Goal: Task Accomplishment & Management: Use online tool/utility

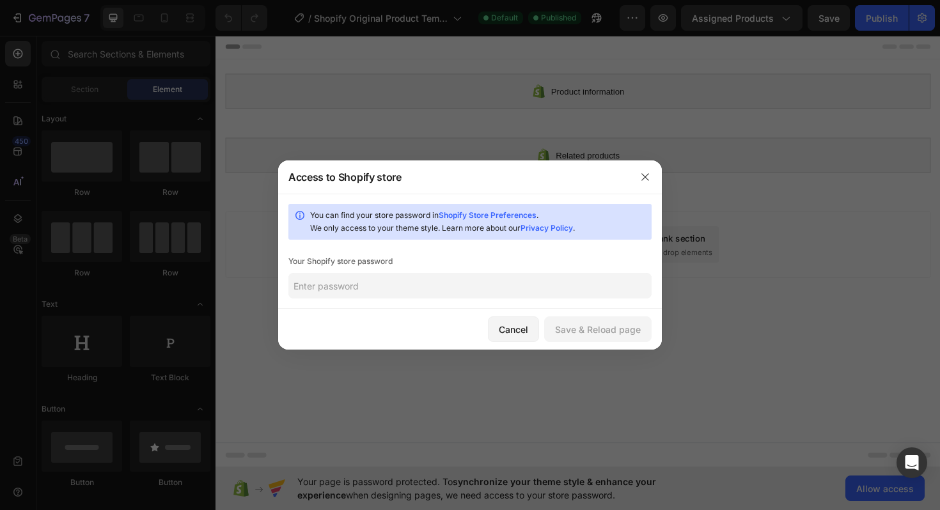
click at [372, 290] on input "text" at bounding box center [470, 286] width 363 height 26
click at [489, 215] on link "Shopify Store Preferences" at bounding box center [488, 215] width 98 height 10
click at [421, 291] on input "text" at bounding box center [470, 286] width 363 height 26
paste input "utreol"
type input "utreol"
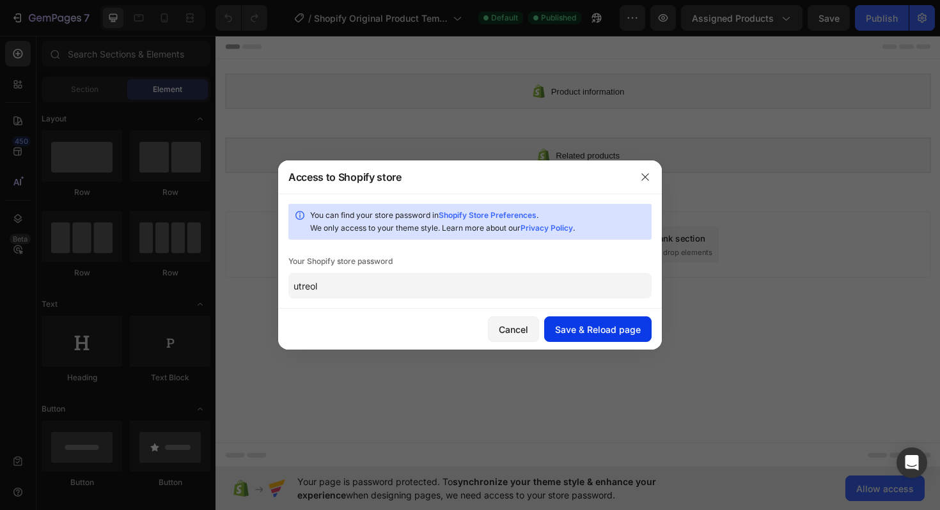
click at [607, 329] on div "Save & Reload page" at bounding box center [598, 329] width 86 height 13
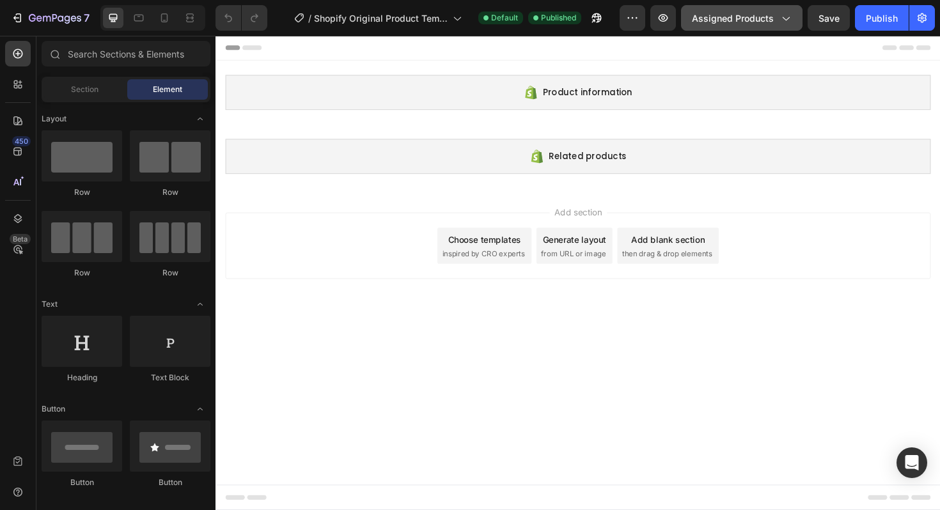
click at [766, 19] on span "Assigned Products" at bounding box center [733, 18] width 82 height 13
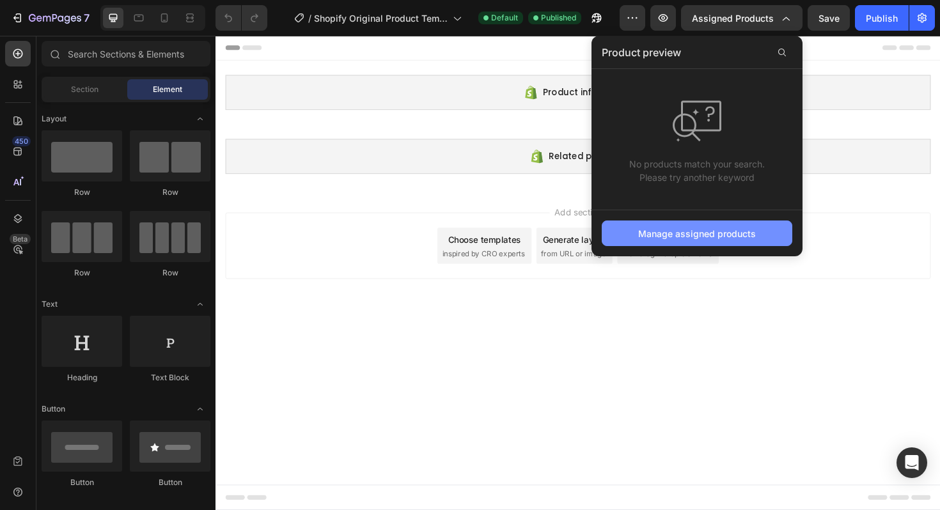
click at [729, 233] on div "Manage assigned products" at bounding box center [697, 233] width 118 height 13
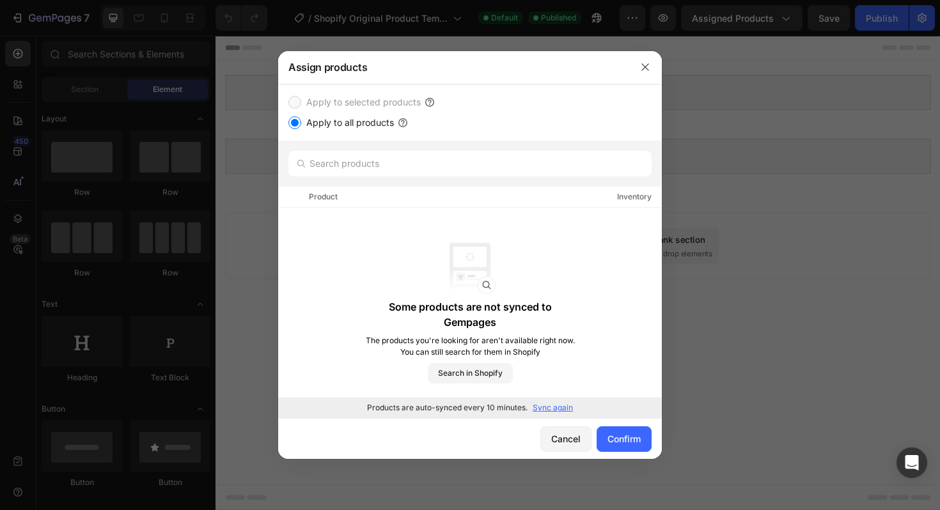
drag, startPoint x: 491, startPoint y: 375, endPoint x: 633, endPoint y: 267, distance: 178.5
click at [635, 267] on div "Some products are not synced to Gempages The products you're looking for aren't…" at bounding box center [470, 313] width 384 height 211
click at [479, 376] on span "Search in Shopify" at bounding box center [470, 374] width 65 height 12
click at [649, 68] on icon "button" at bounding box center [645, 67] width 10 height 10
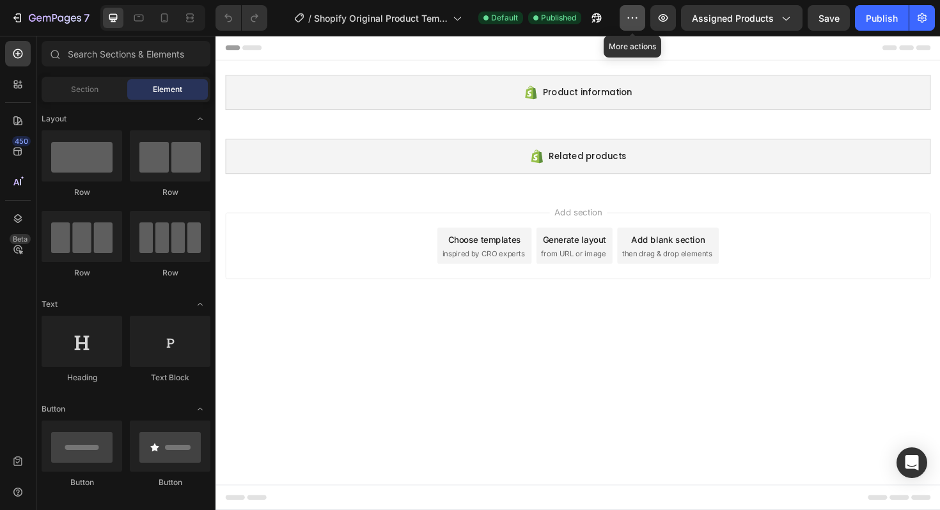
click at [642, 19] on button "button" at bounding box center [633, 18] width 26 height 26
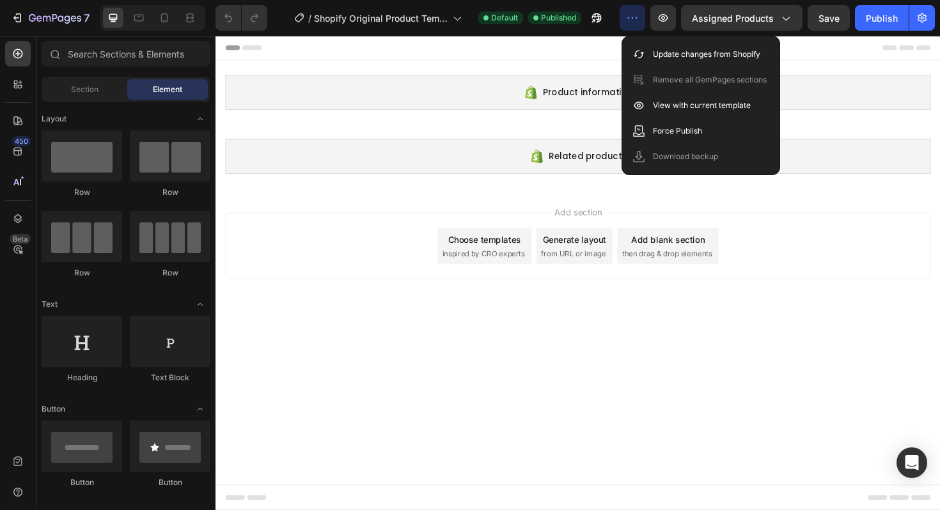
click at [642, 19] on button "button" at bounding box center [633, 18] width 26 height 26
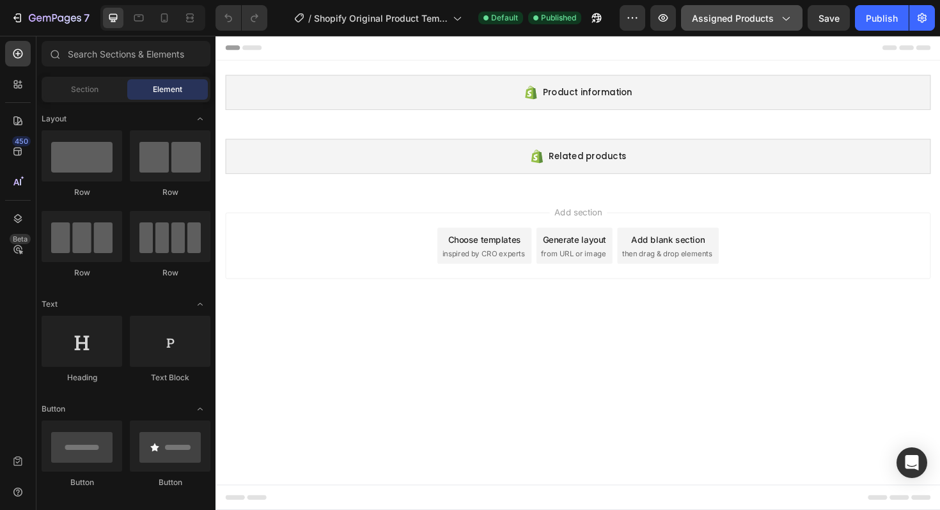
click at [785, 16] on icon "button" at bounding box center [785, 18] width 13 height 13
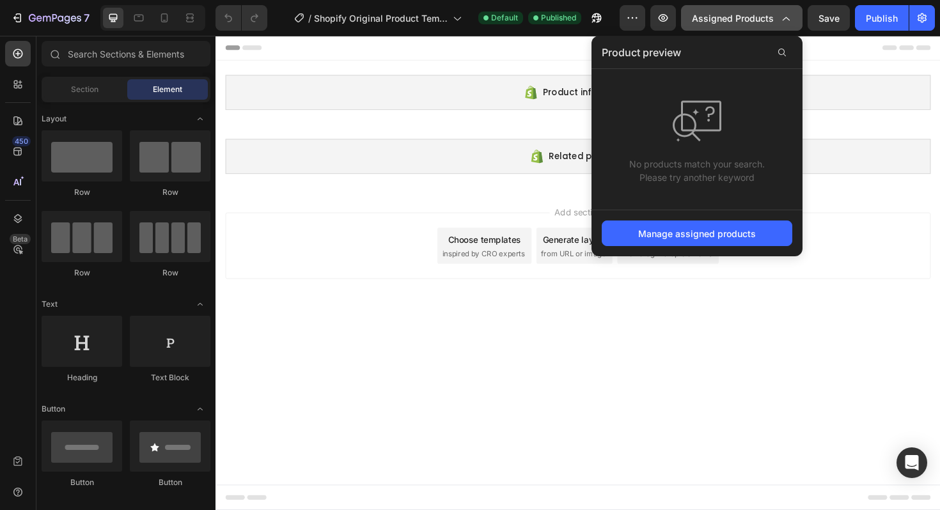
click at [785, 16] on icon "button" at bounding box center [785, 18] width 13 height 13
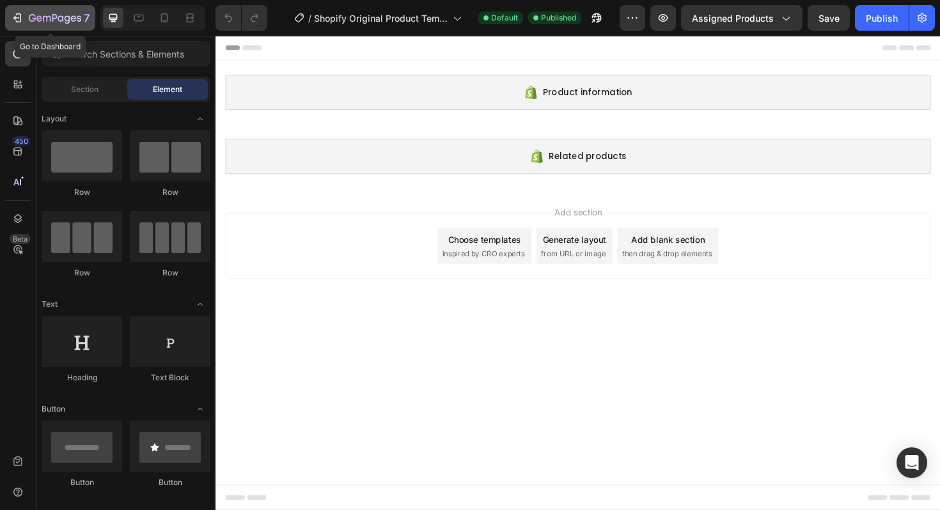
click at [42, 18] on icon "button" at bounding box center [55, 18] width 52 height 11
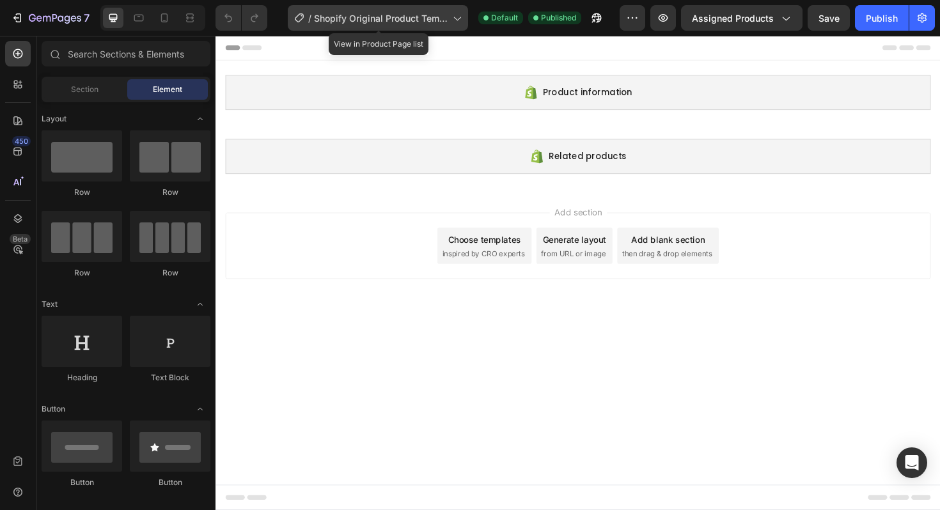
click at [407, 22] on span "Shopify Original Product Template" at bounding box center [381, 18] width 134 height 13
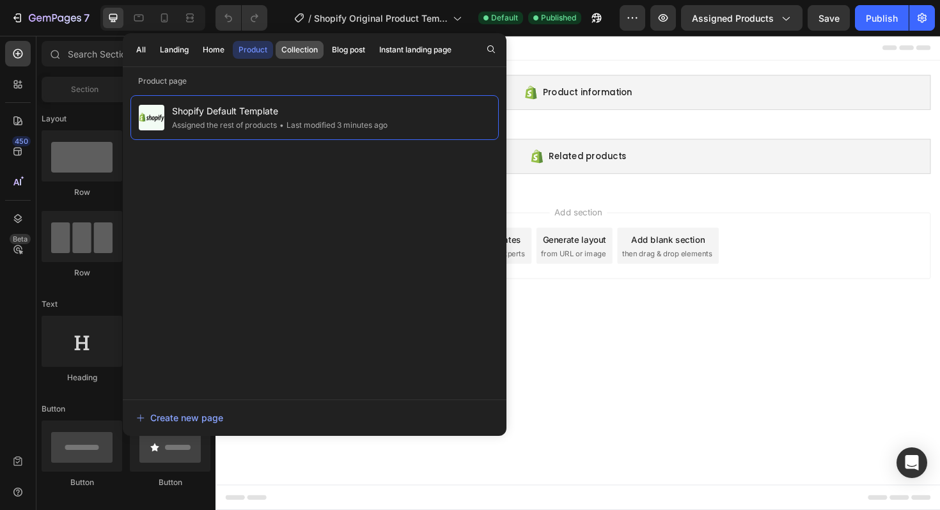
click at [326, 58] on button "Collection" at bounding box center [348, 50] width 45 height 18
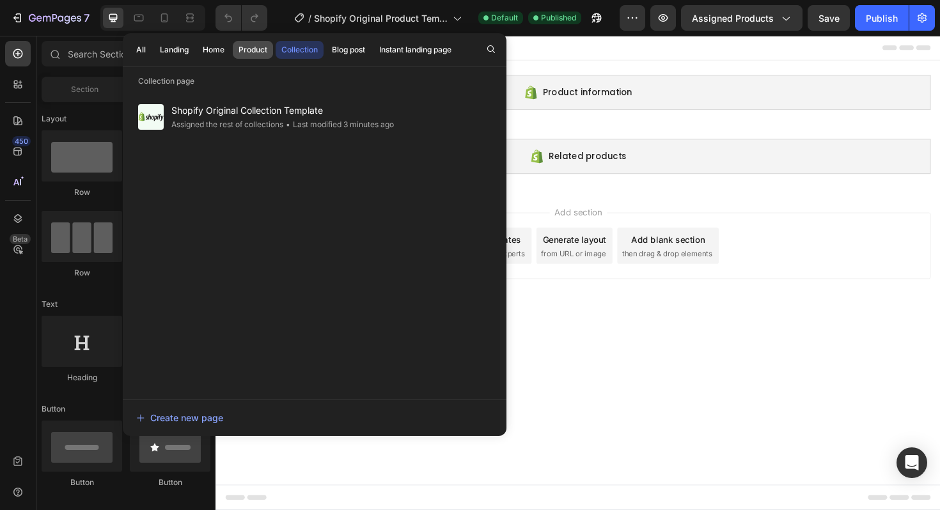
click at [258, 57] on button "Product" at bounding box center [253, 50] width 40 height 18
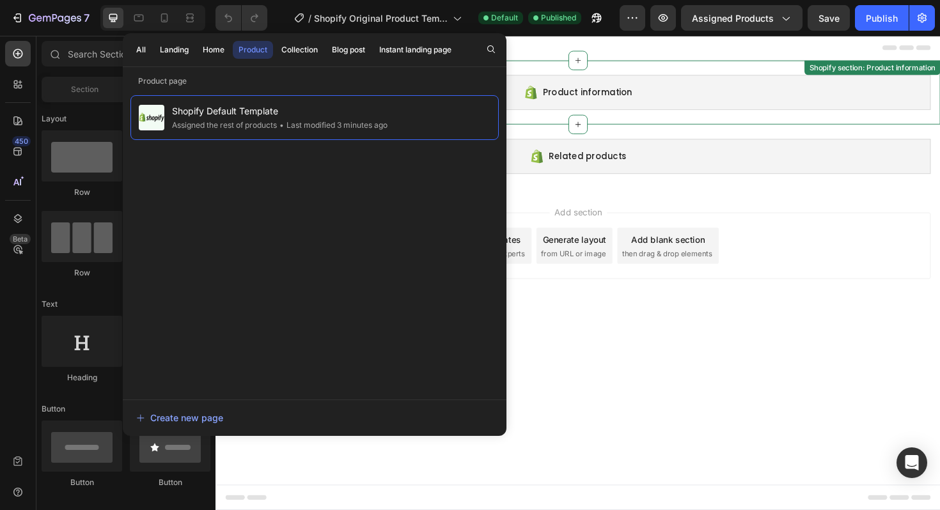
click at [610, 69] on div "Product information Shopify section: Product information" at bounding box center [600, 96] width 768 height 68
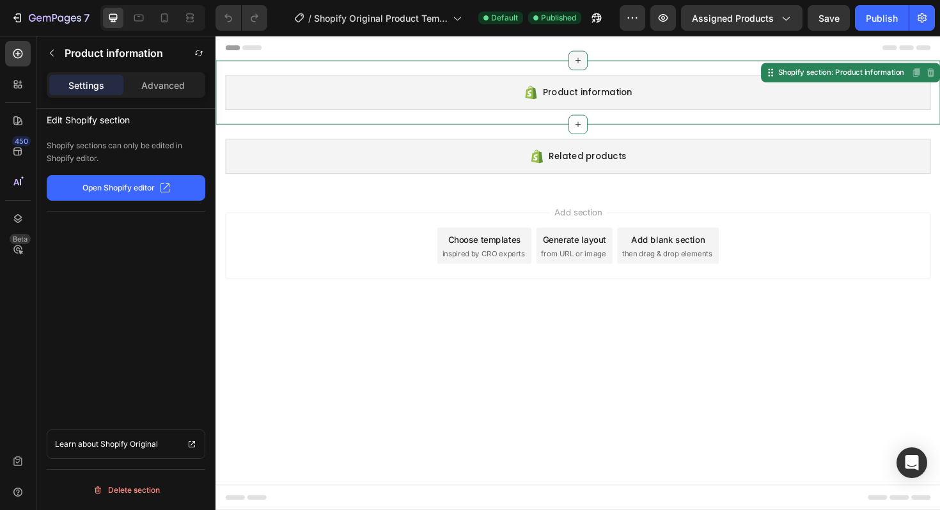
click at [601, 59] on icon at bounding box center [599, 62] width 10 height 10
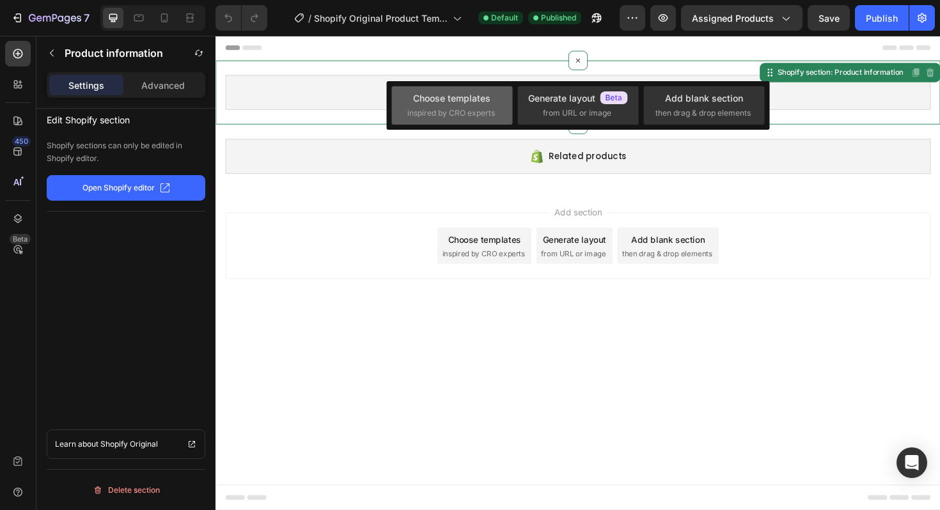
click at [479, 102] on div "Choose templates" at bounding box center [451, 97] width 77 height 13
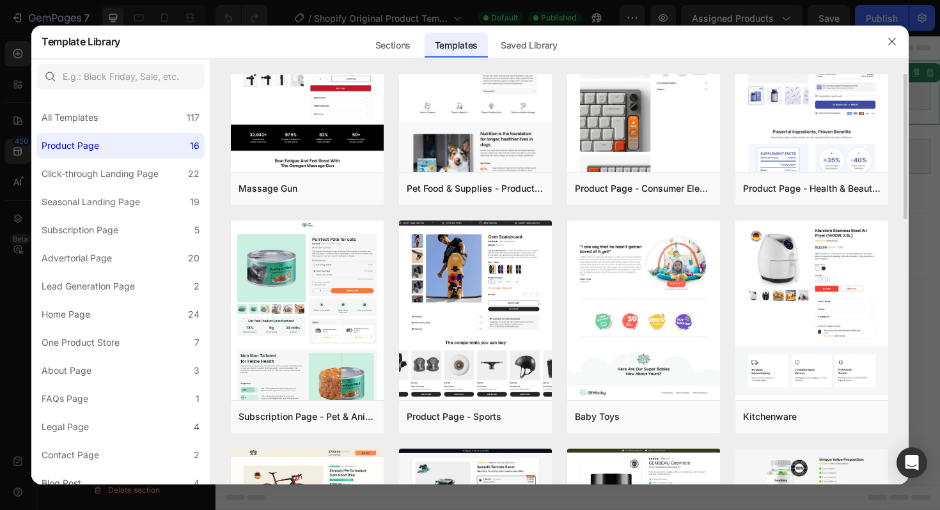
scroll to position [101, 0]
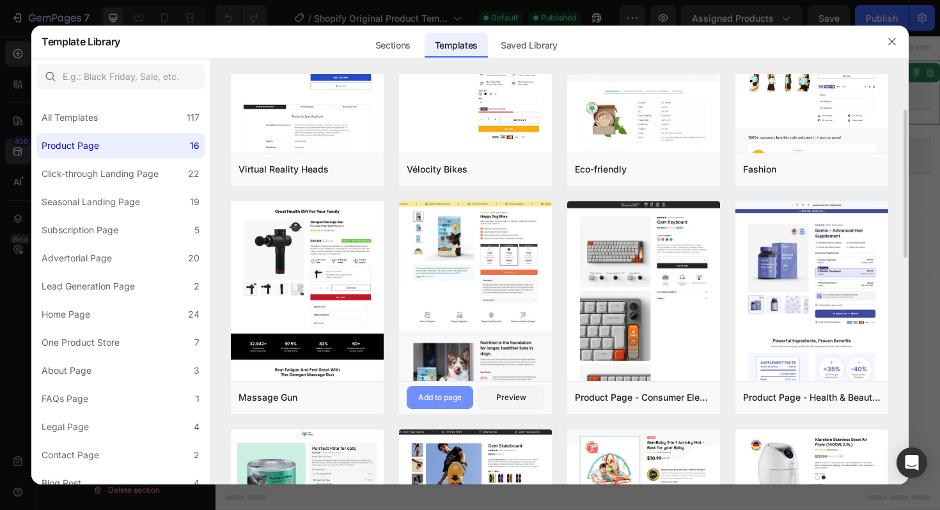
click at [446, 400] on div "Add to page" at bounding box center [439, 398] width 43 height 12
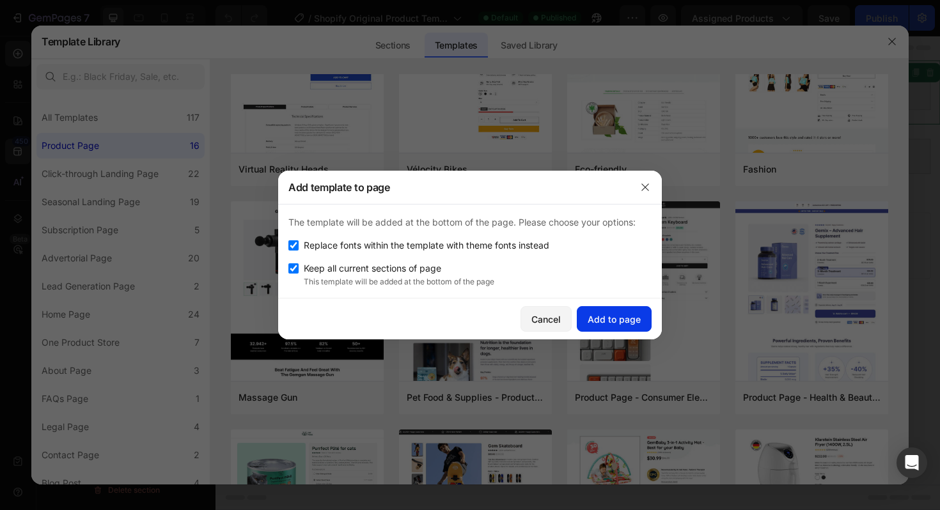
click at [633, 319] on div "Add to page" at bounding box center [614, 319] width 53 height 13
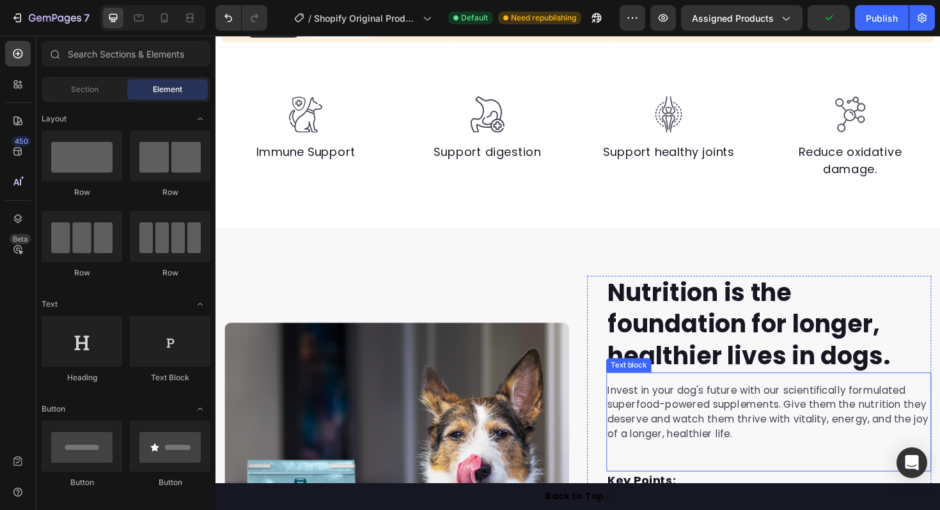
scroll to position [0, 0]
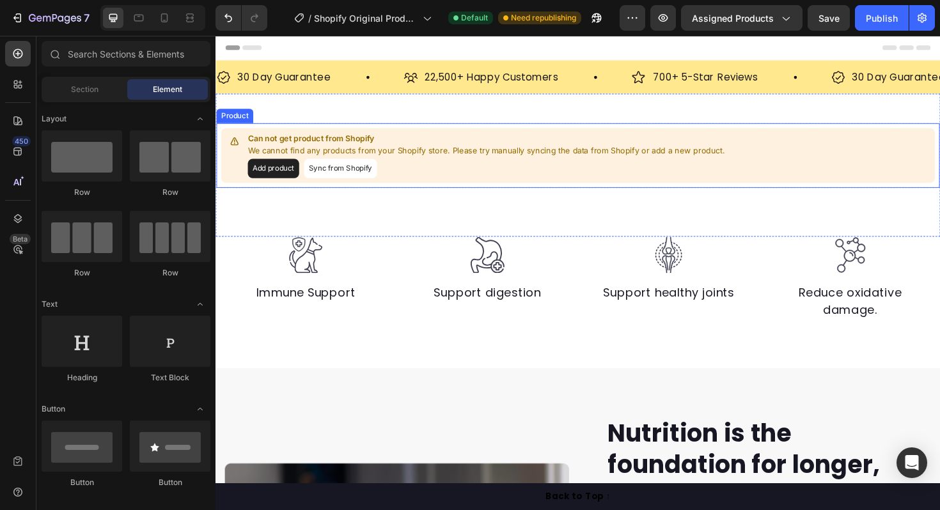
click at [287, 171] on button "Add product" at bounding box center [276, 176] width 54 height 20
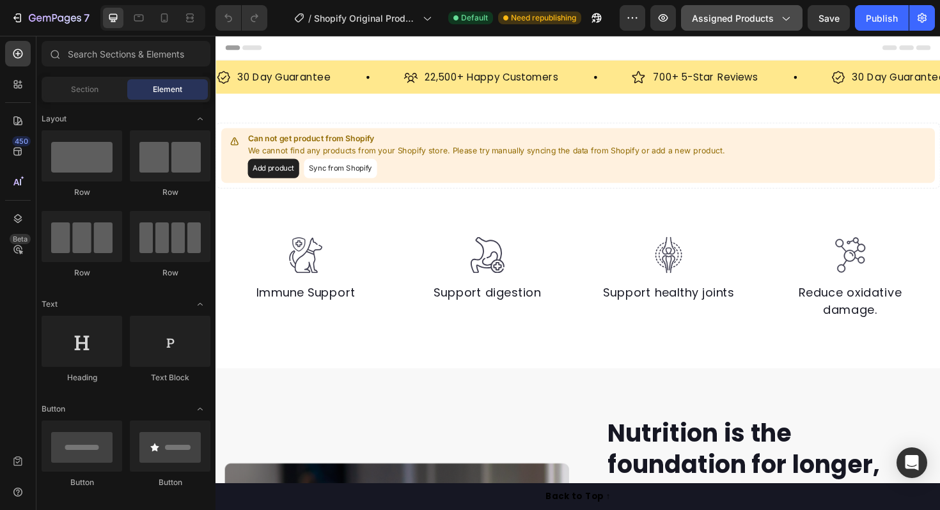
click at [755, 7] on button "Assigned Products" at bounding box center [742, 18] width 122 height 26
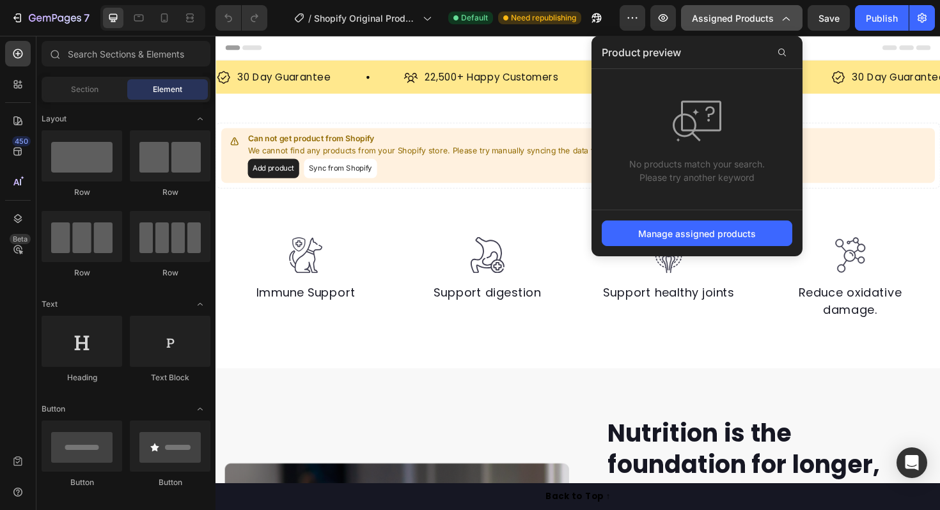
click at [755, 7] on button "Assigned Products" at bounding box center [742, 18] width 122 height 26
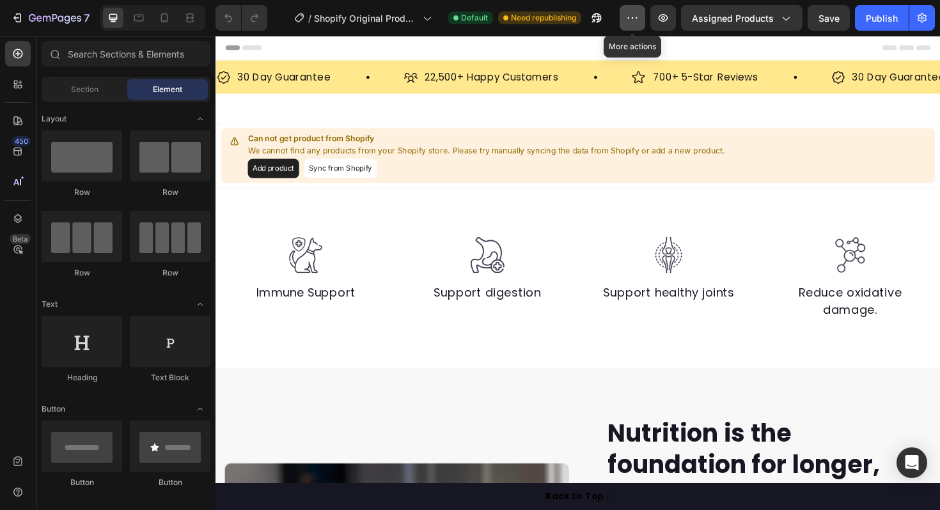
click at [633, 13] on icon "button" at bounding box center [632, 18] width 13 height 13
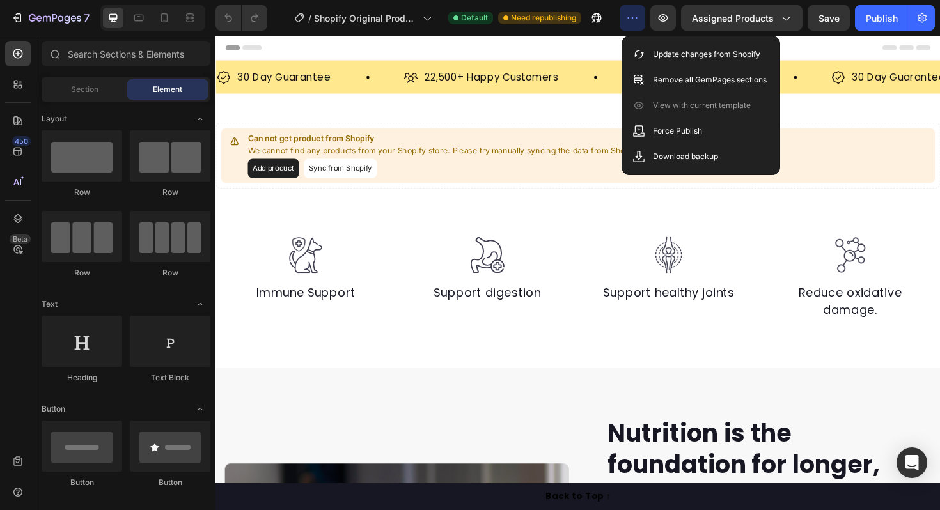
click at [633, 13] on icon "button" at bounding box center [632, 18] width 13 height 13
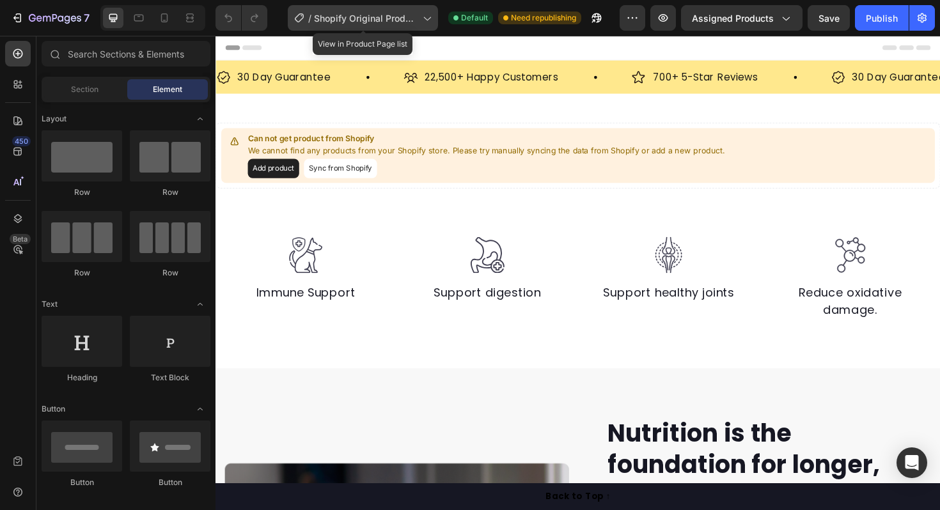
click at [386, 24] on div "/ Shopify Original Product Template" at bounding box center [363, 18] width 150 height 26
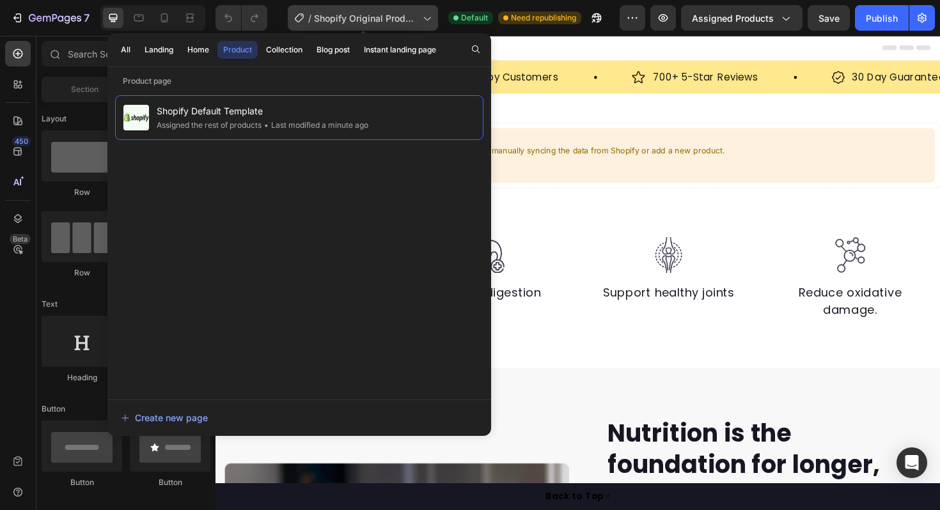
click at [386, 24] on div "/ Shopify Original Product Template" at bounding box center [363, 18] width 150 height 26
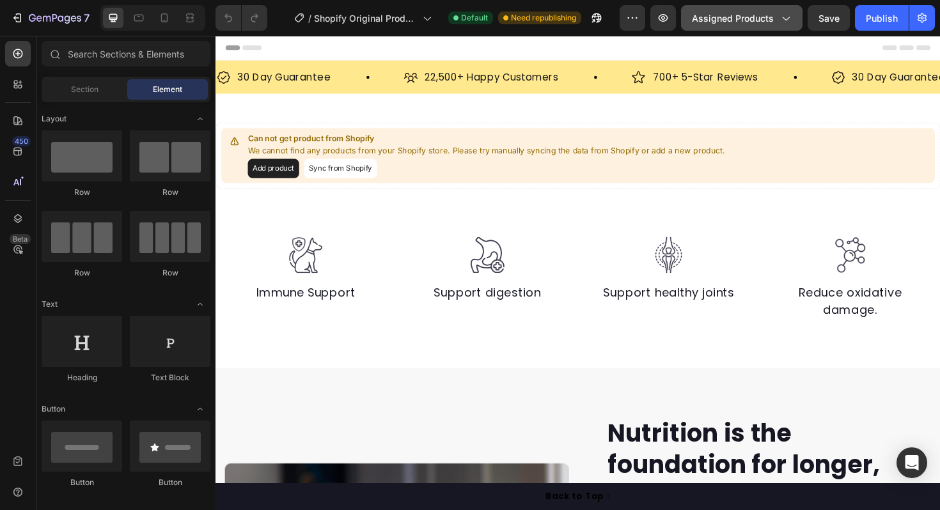
click at [758, 22] on span "Assigned Products" at bounding box center [733, 18] width 82 height 13
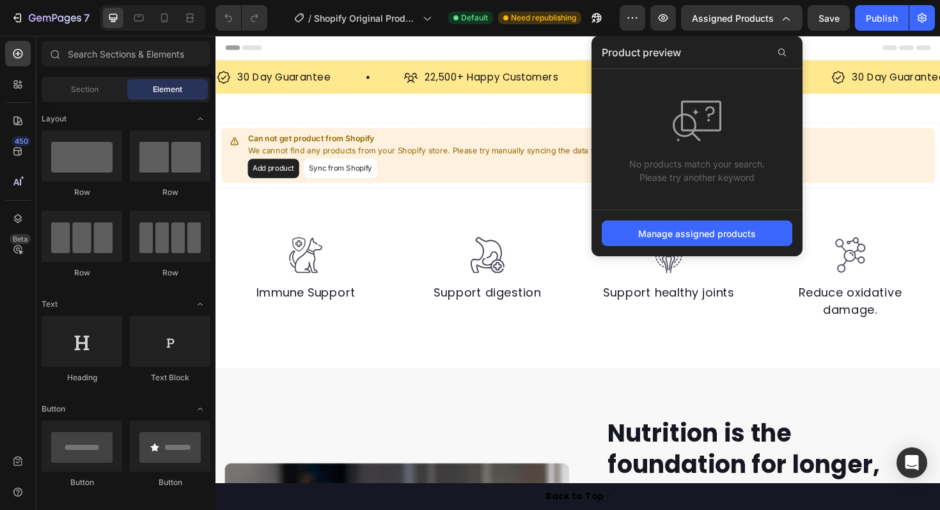
click at [707, 212] on div "Manage assigned products" at bounding box center [697, 233] width 211 height 47
click at [708, 230] on div "Manage assigned products" at bounding box center [697, 233] width 118 height 13
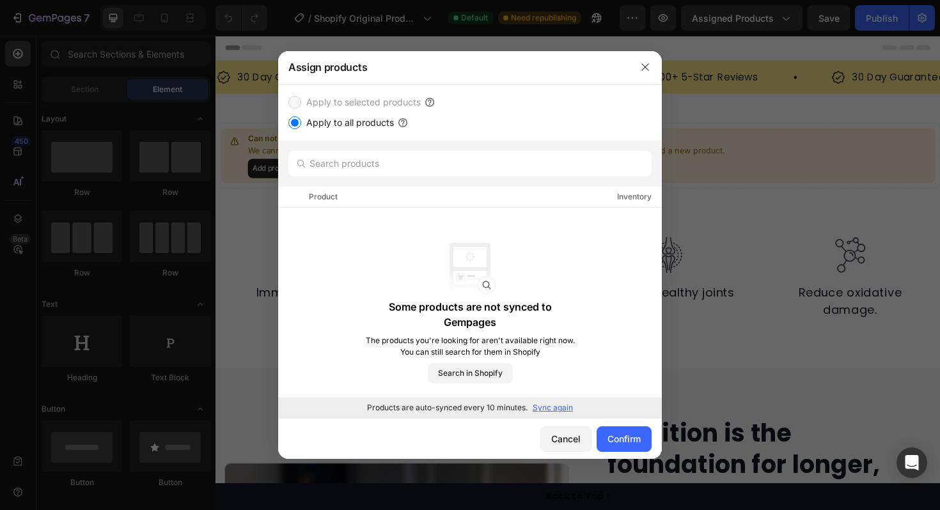
click at [389, 101] on label "Apply to selected products" at bounding box center [361, 102] width 120 height 15
click at [404, 201] on div "Product Inventory" at bounding box center [470, 197] width 384 height 21
click at [468, 372] on span "Search in Shopify" at bounding box center [470, 374] width 65 height 12
click at [539, 407] on p "Sync again" at bounding box center [553, 408] width 40 height 12
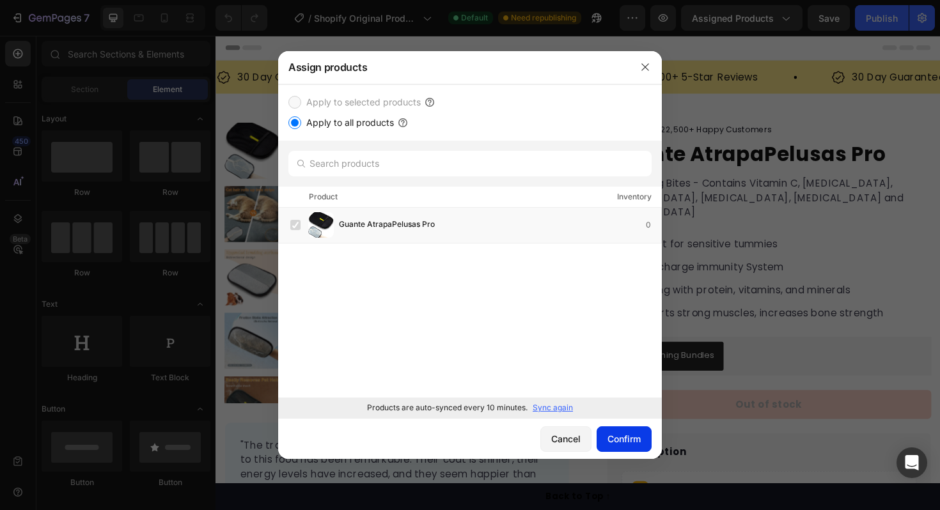
click at [627, 447] on button "Confirm" at bounding box center [624, 440] width 55 height 26
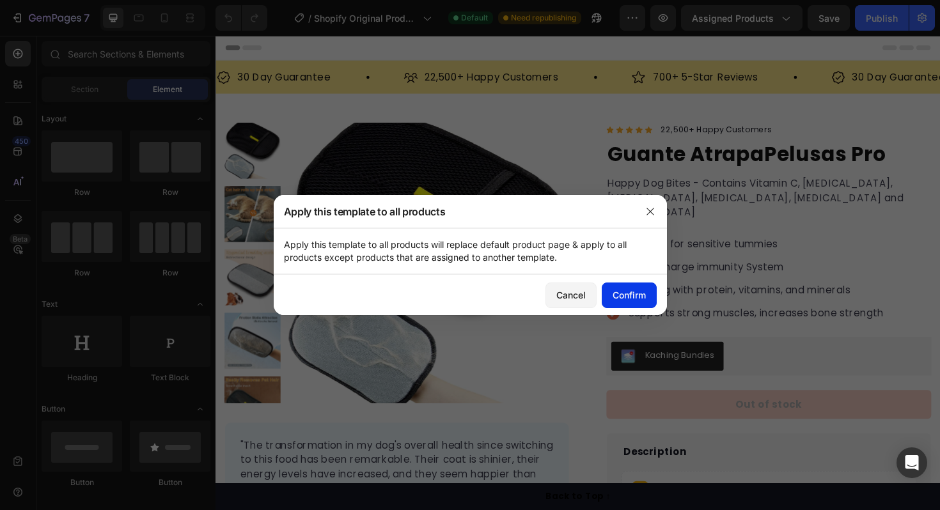
click at [654, 301] on button "Confirm" at bounding box center [629, 296] width 55 height 26
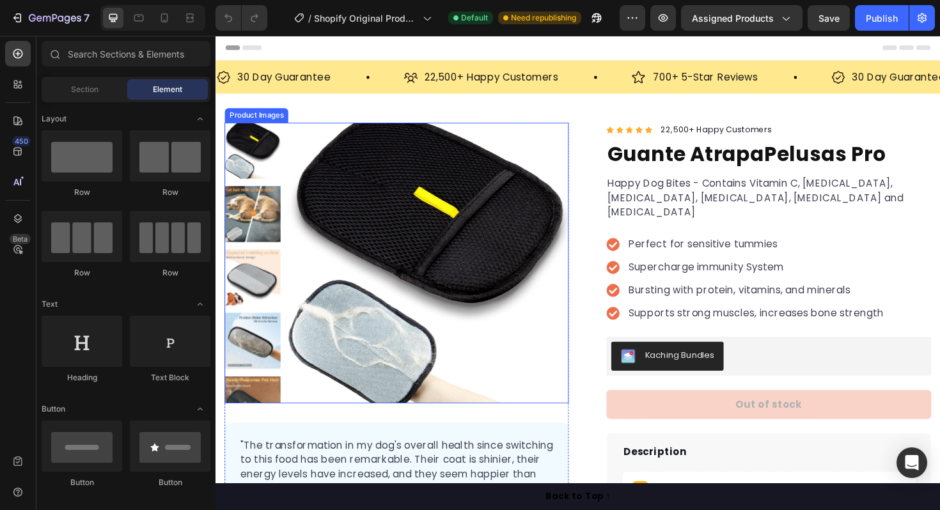
click at [503, 227] on img at bounding box center [440, 276] width 297 height 297
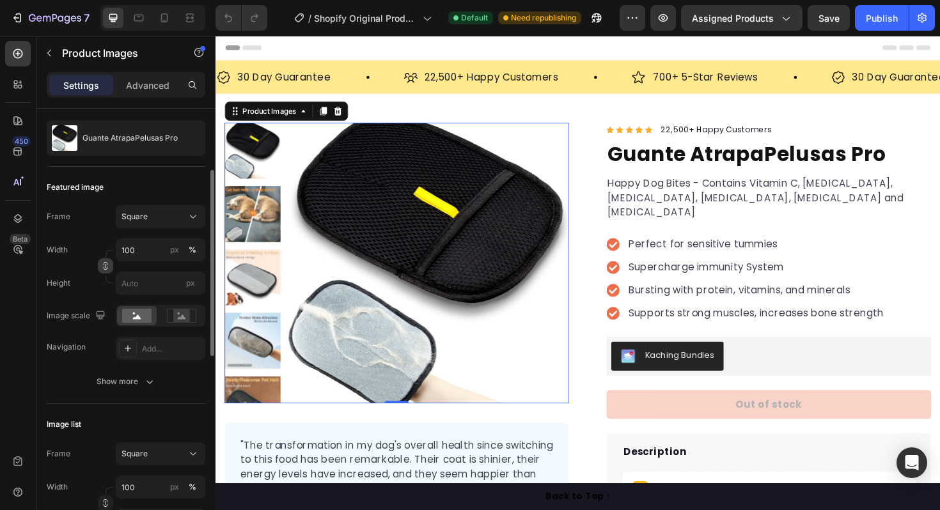
scroll to position [125, 0]
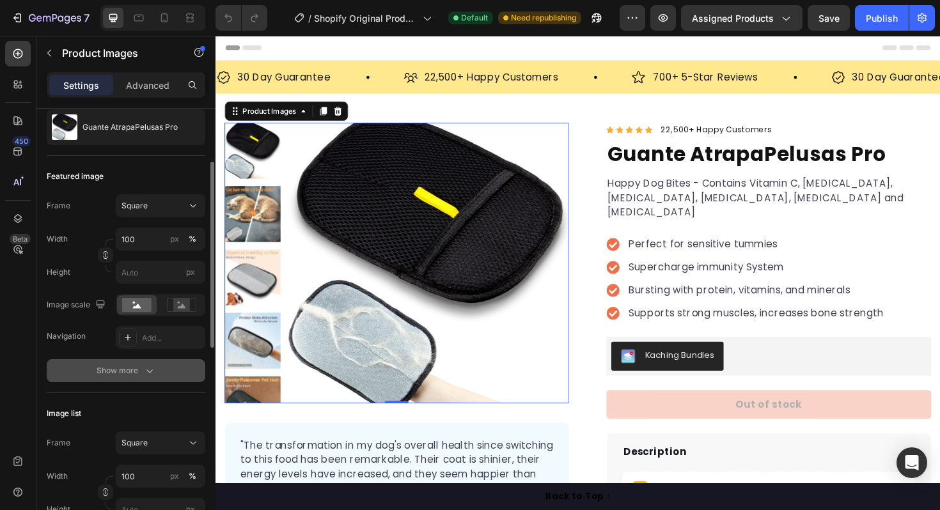
click at [124, 372] on div "Show more" at bounding box center [126, 371] width 59 height 13
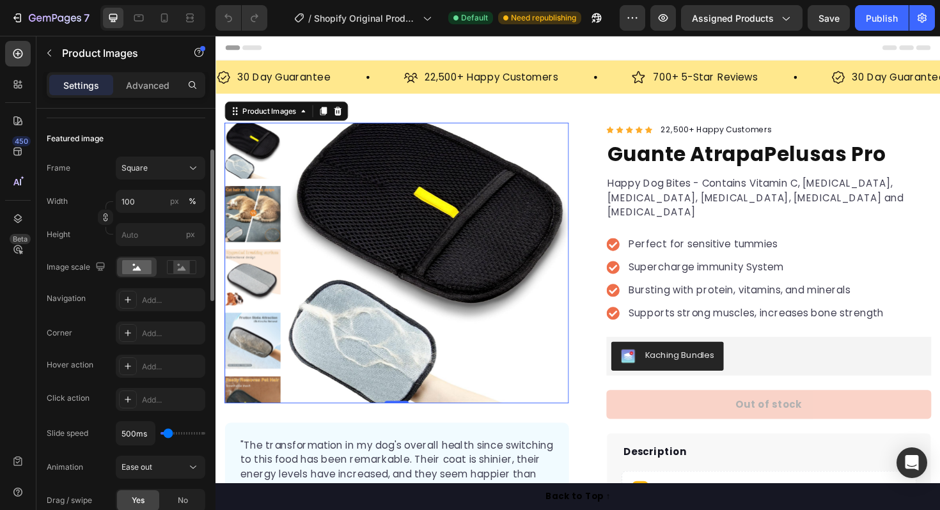
scroll to position [164, 0]
click at [141, 327] on div "Add..." at bounding box center [161, 331] width 90 height 23
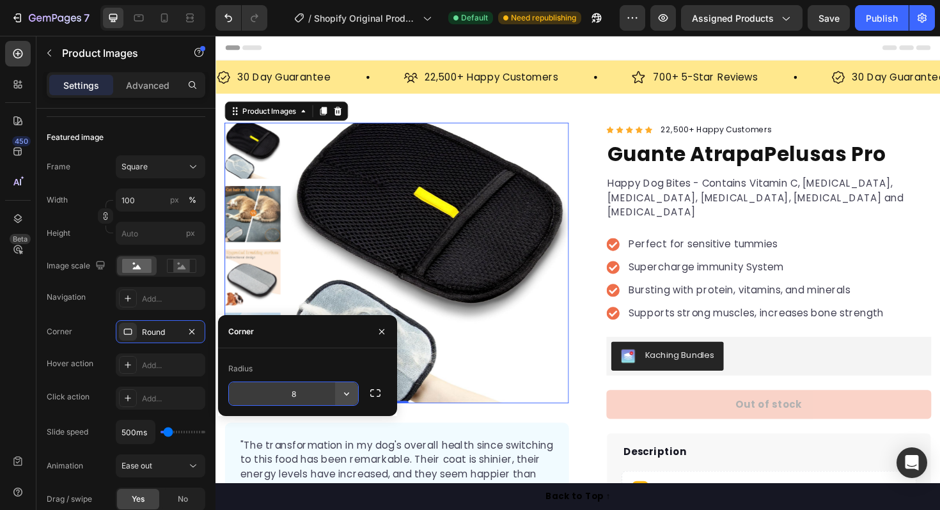
click at [350, 397] on icon "button" at bounding box center [346, 394] width 13 height 13
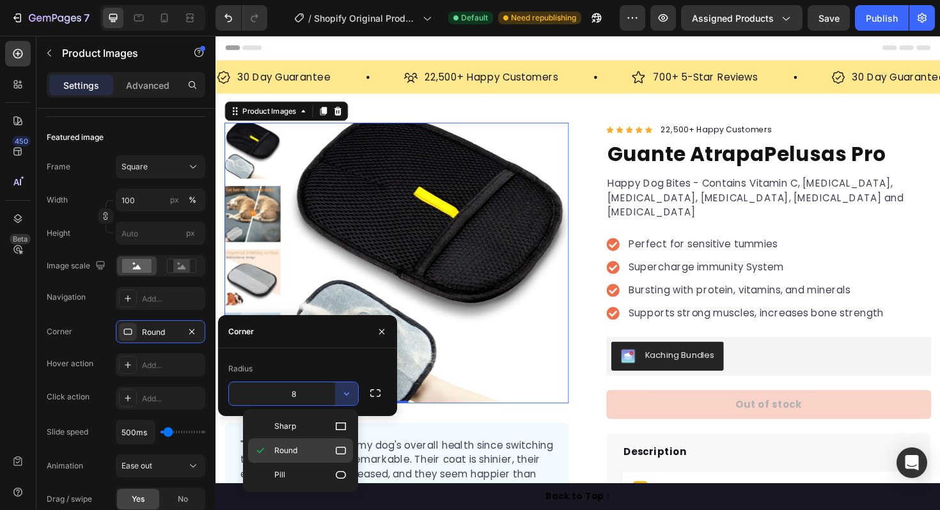
click at [329, 451] on p "Round" at bounding box center [310, 451] width 73 height 13
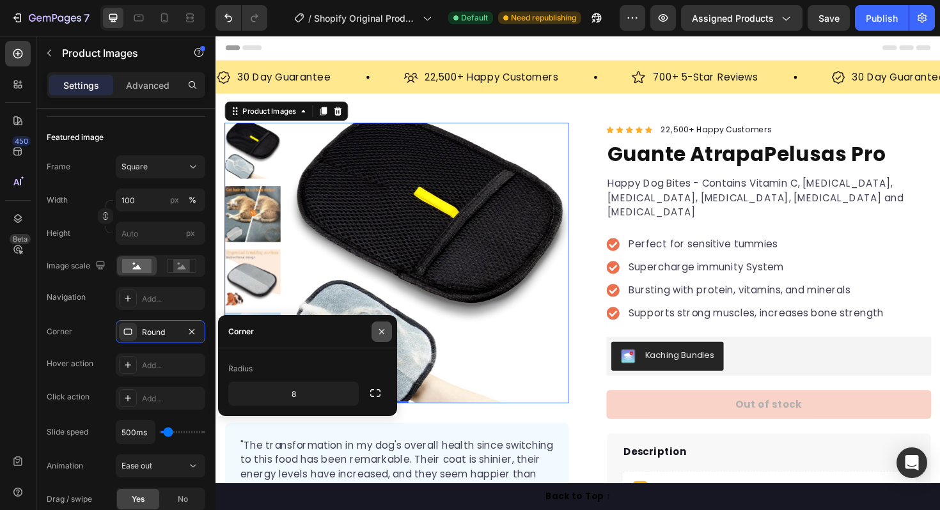
click at [380, 329] on icon "button" at bounding box center [381, 331] width 5 height 5
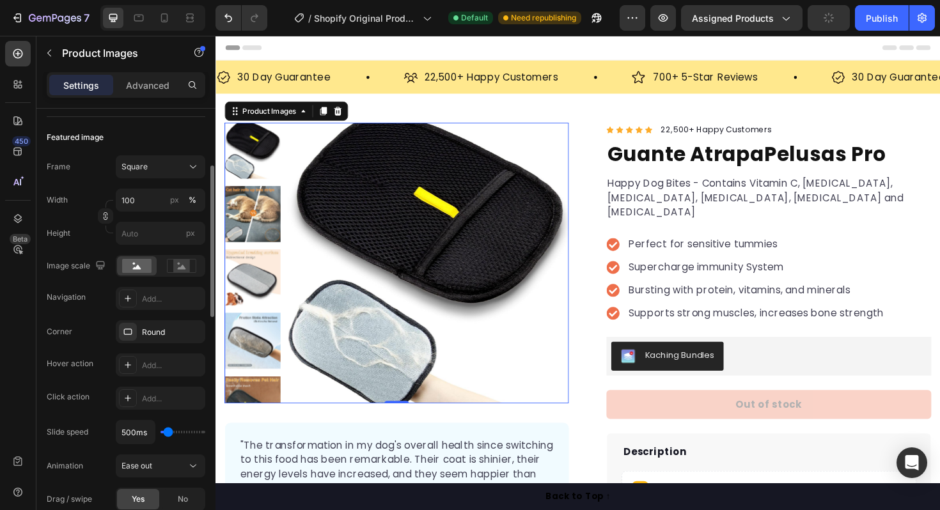
click at [87, 340] on div "Corner Round" at bounding box center [126, 331] width 159 height 23
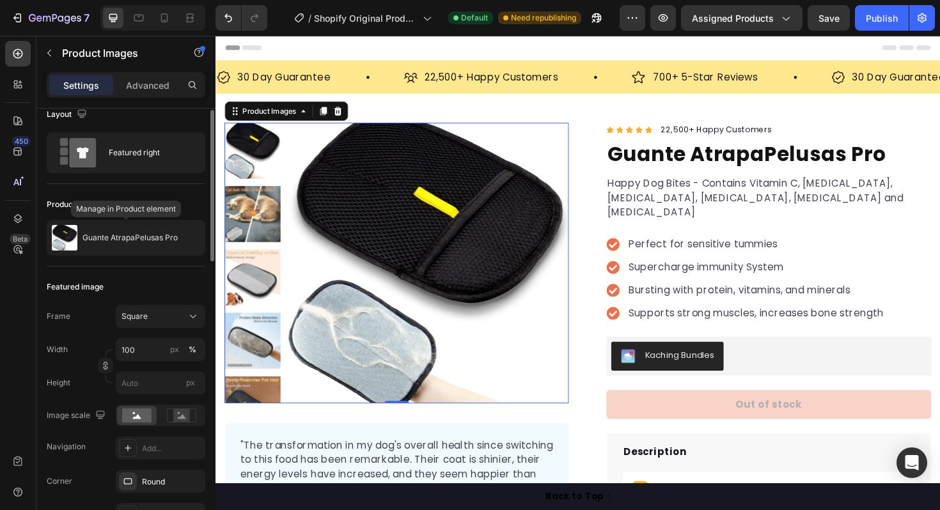
scroll to position [0, 0]
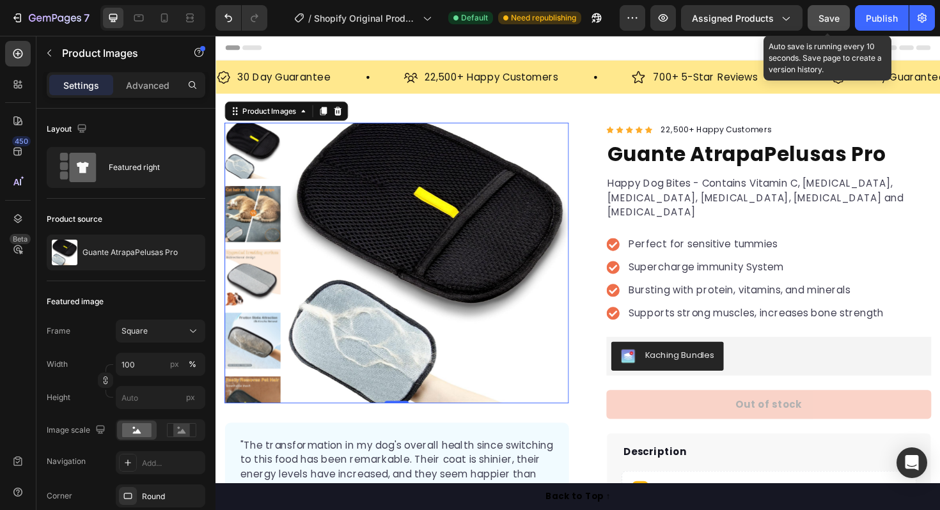
click at [830, 17] on span "Save" at bounding box center [829, 18] width 21 height 11
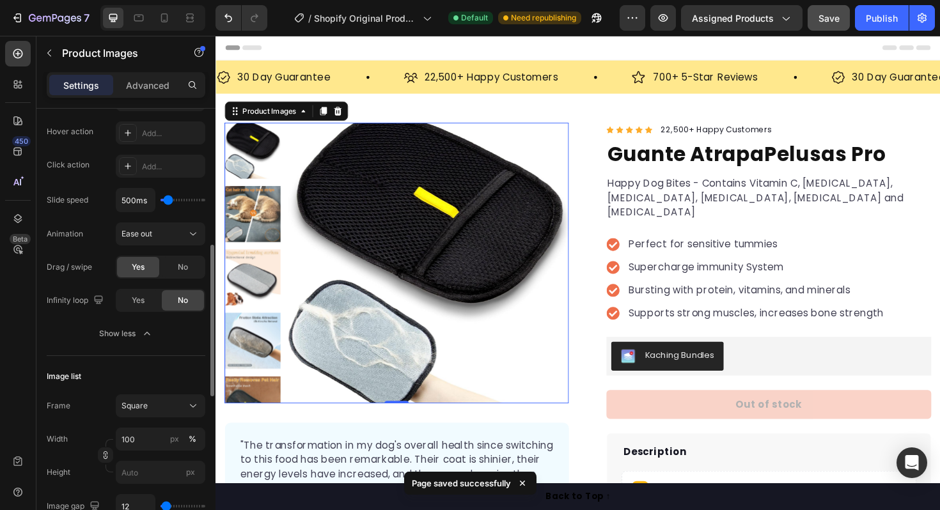
scroll to position [396, 0]
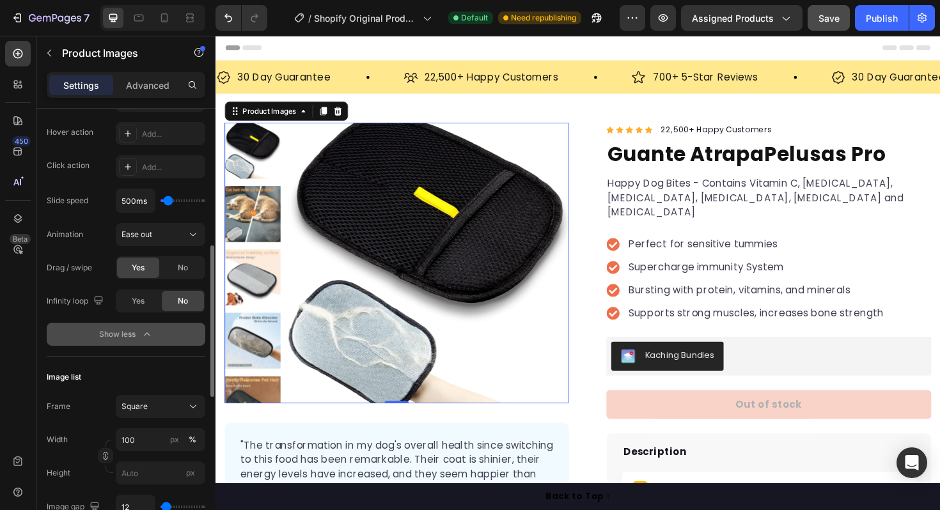
click at [141, 338] on icon "button" at bounding box center [147, 334] width 13 height 13
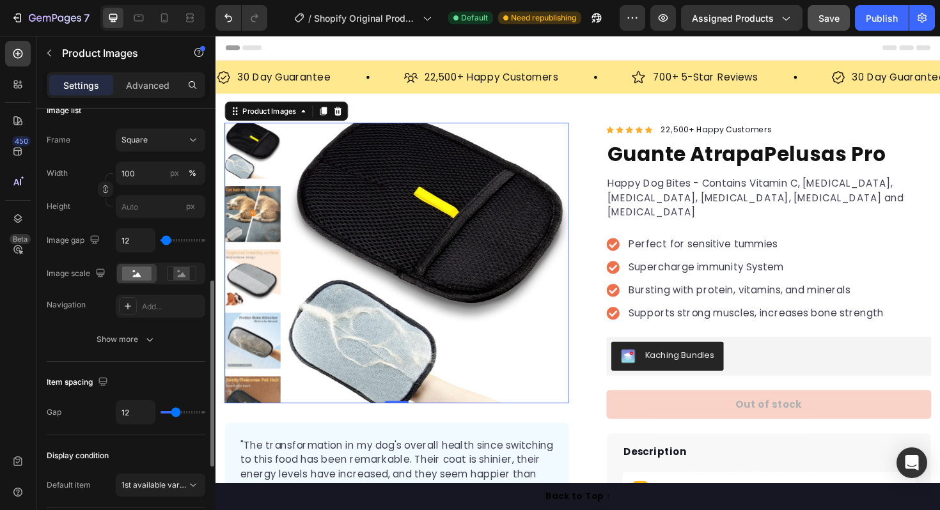
scroll to position [432, 0]
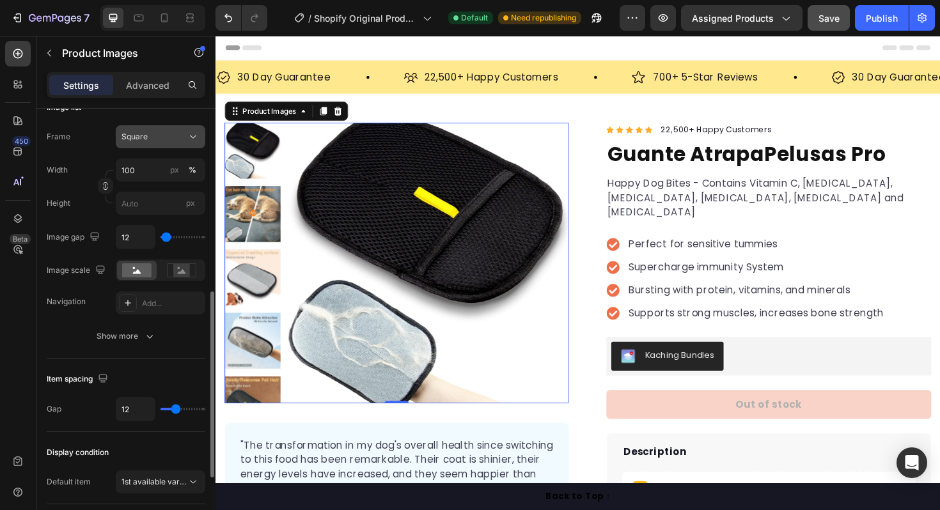
click at [178, 132] on div "Square" at bounding box center [153, 137] width 63 height 12
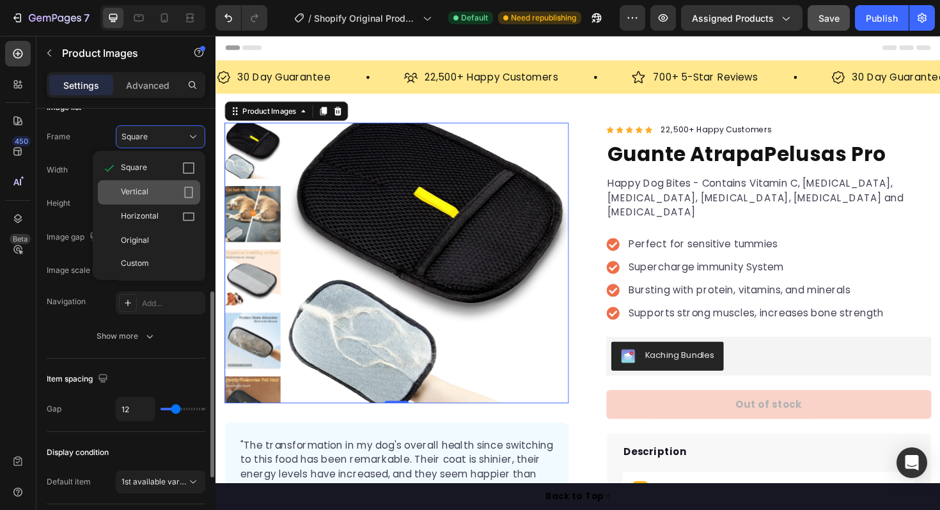
click at [188, 202] on div "Vertical" at bounding box center [149, 192] width 102 height 24
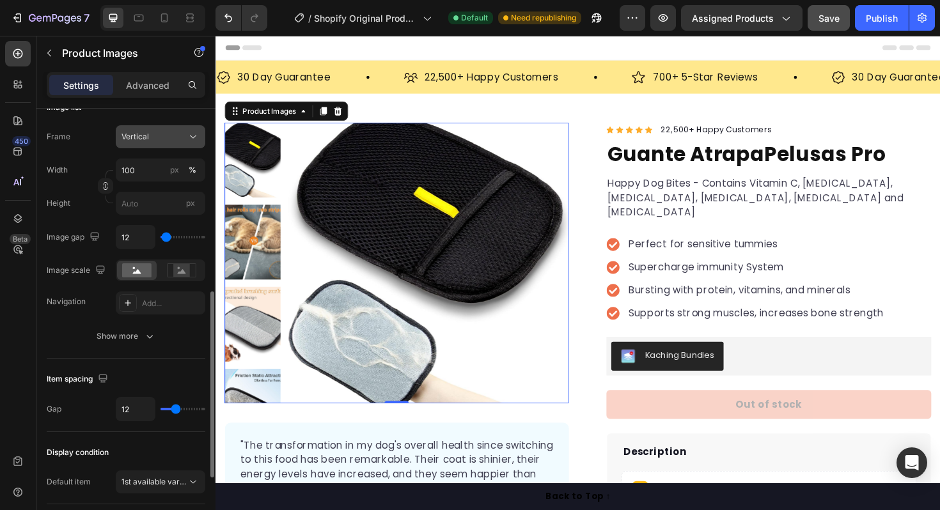
click at [190, 147] on button "Vertical" at bounding box center [161, 136] width 90 height 23
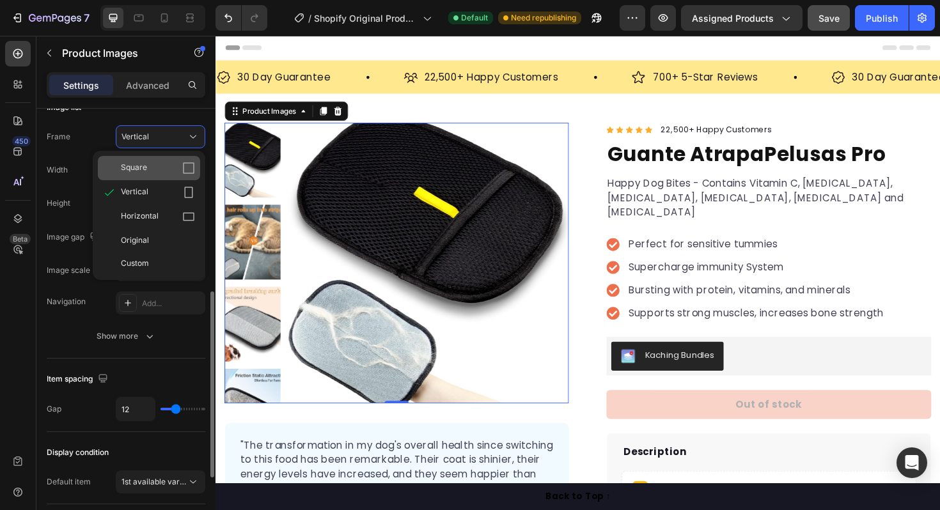
click at [184, 174] on icon at bounding box center [188, 168] width 13 height 13
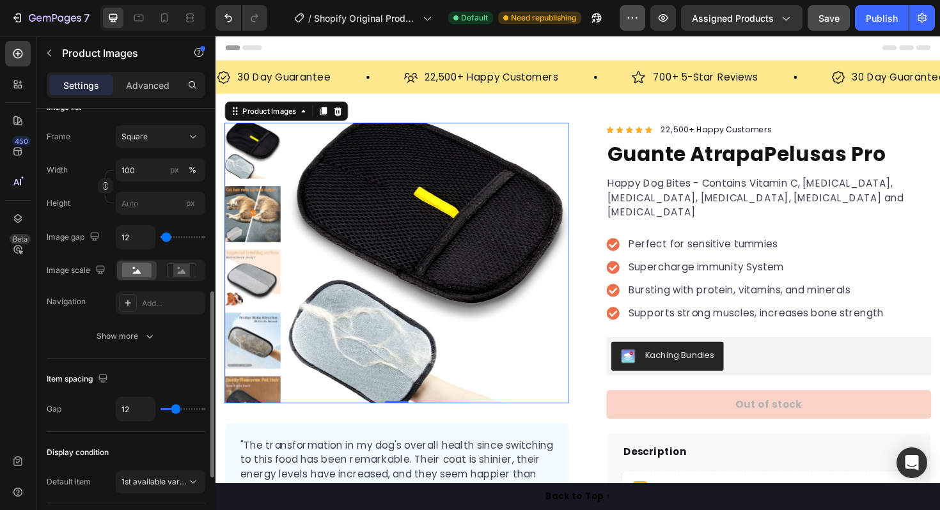
click at [643, 23] on button "button" at bounding box center [633, 18] width 26 height 26
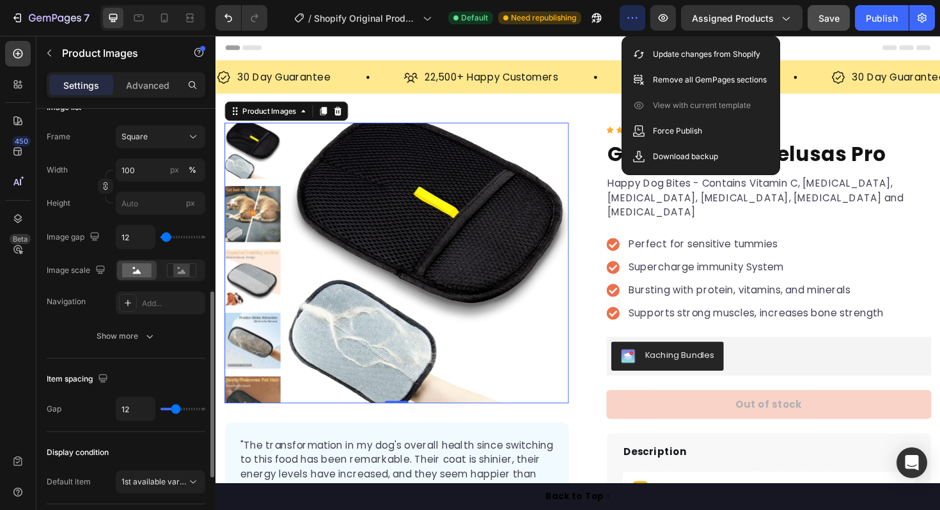
click at [643, 23] on button "button" at bounding box center [633, 18] width 26 height 26
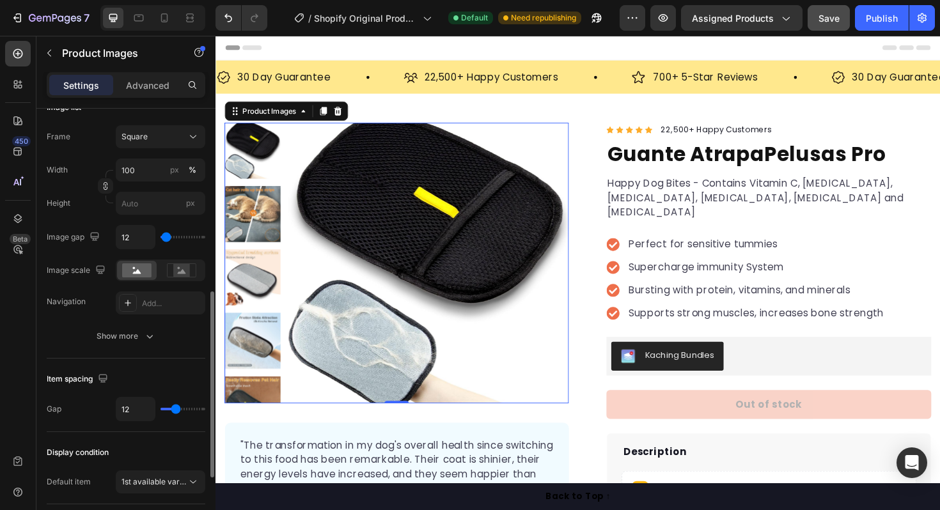
click at [166, 30] on div at bounding box center [152, 18] width 105 height 26
click at [166, 23] on icon at bounding box center [164, 18] width 13 height 13
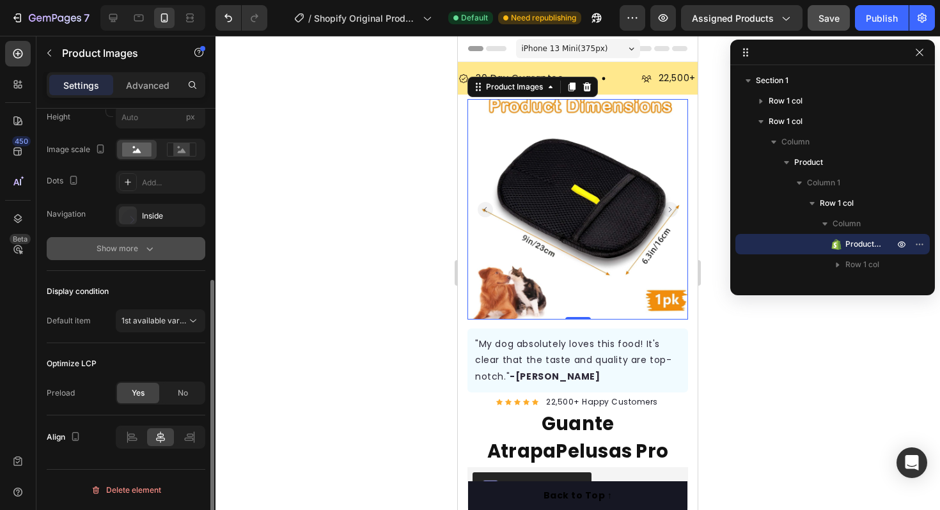
click at [407, 269] on div at bounding box center [578, 273] width 725 height 475
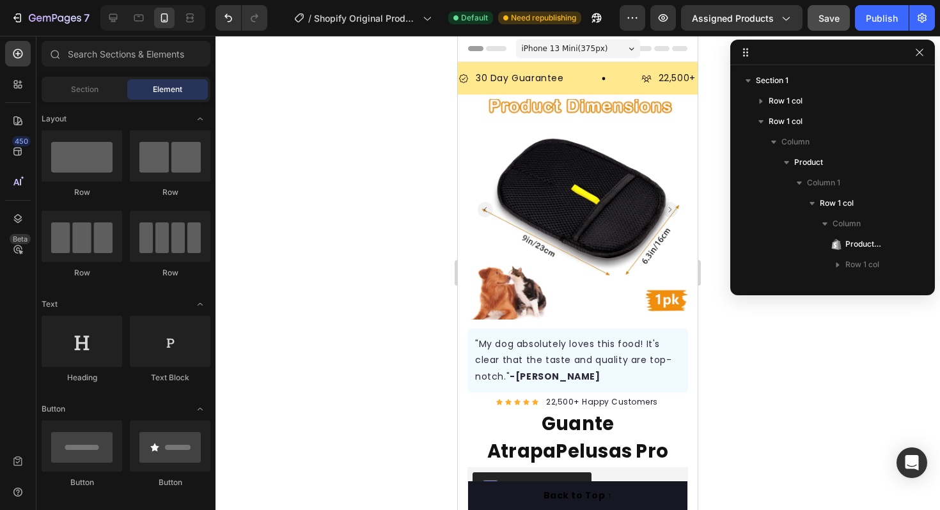
click at [608, 51] on div "iPhone 13 Mini ( 375 px)" at bounding box center [578, 48] width 124 height 19
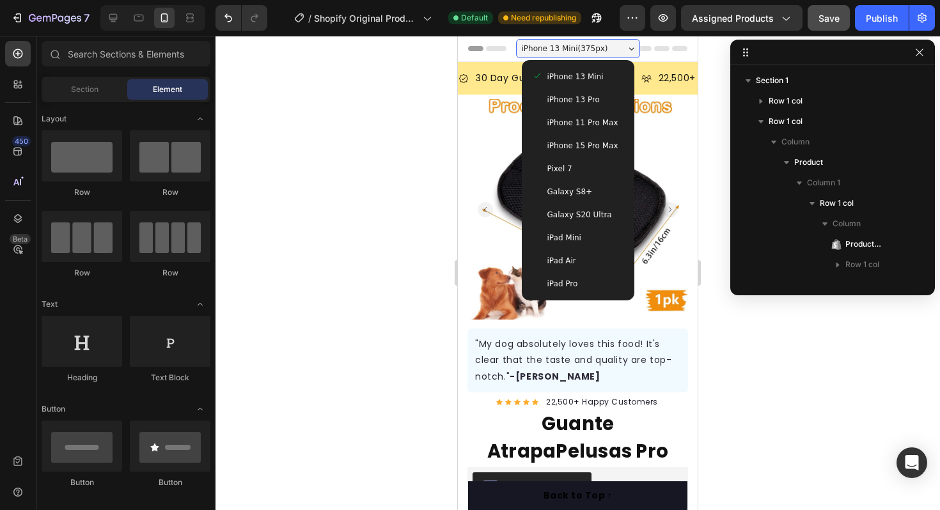
click at [611, 47] on div "iPhone 13 Mini ( 375 px)" at bounding box center [578, 48] width 124 height 19
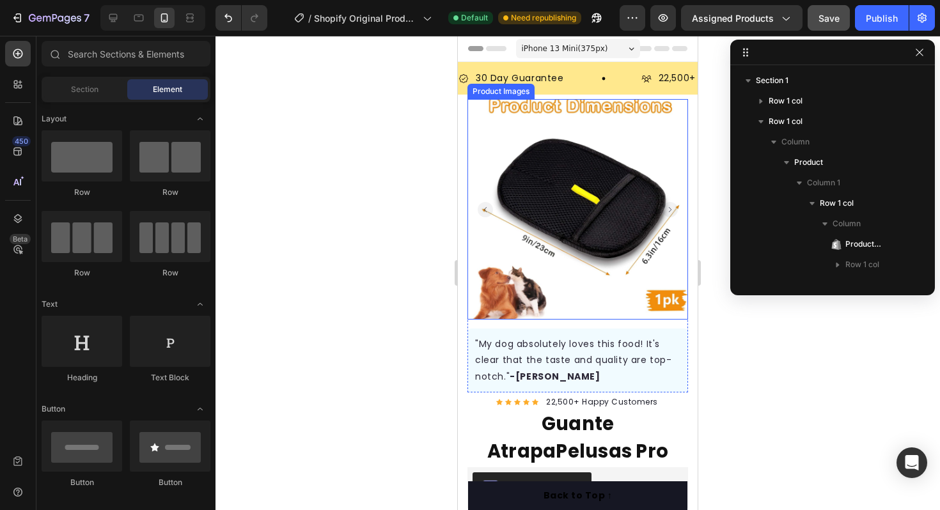
click at [540, 152] on img at bounding box center [578, 209] width 221 height 221
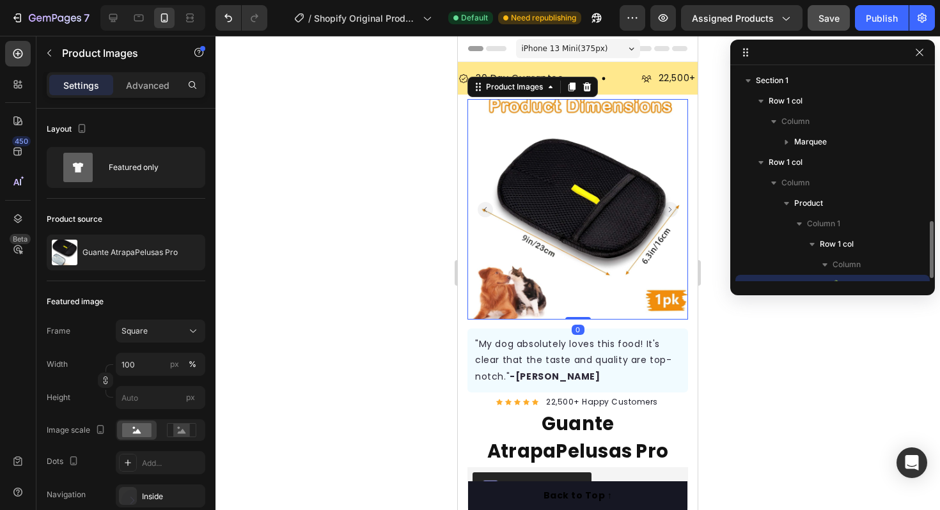
scroll to position [119, 0]
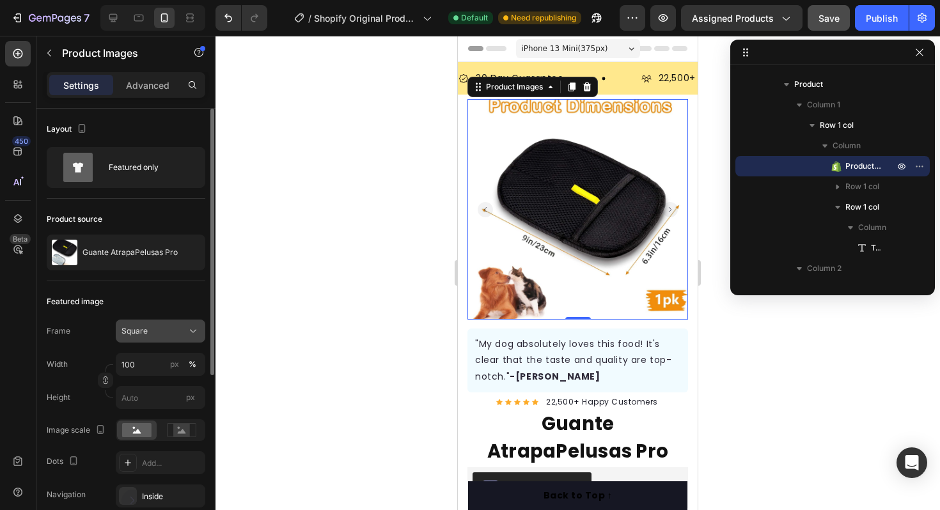
click at [177, 333] on div "Square" at bounding box center [153, 332] width 63 height 12
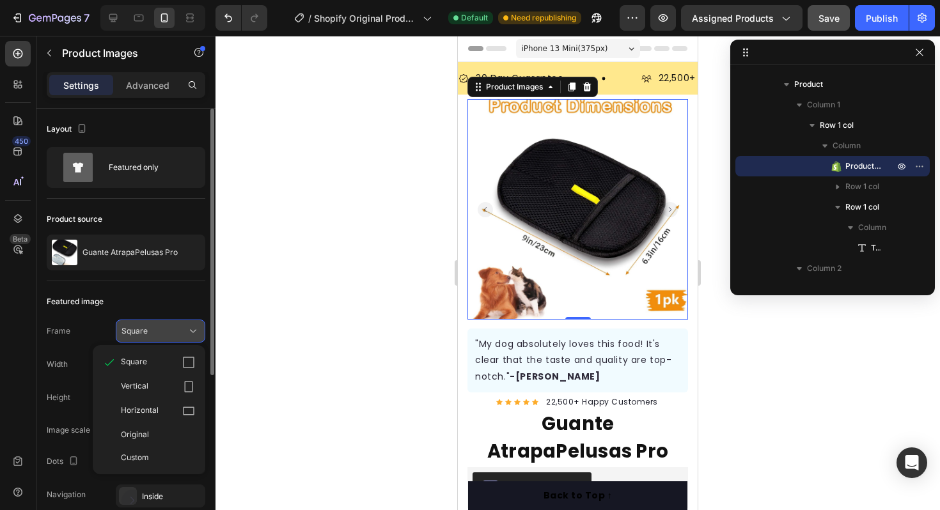
click at [177, 333] on div "Square" at bounding box center [153, 332] width 63 height 12
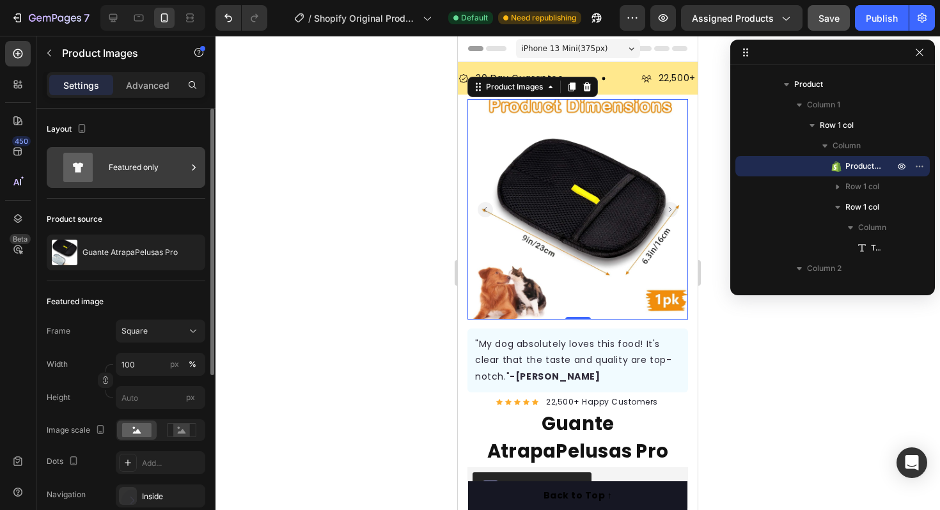
click at [178, 166] on div "Featured only" at bounding box center [148, 167] width 78 height 29
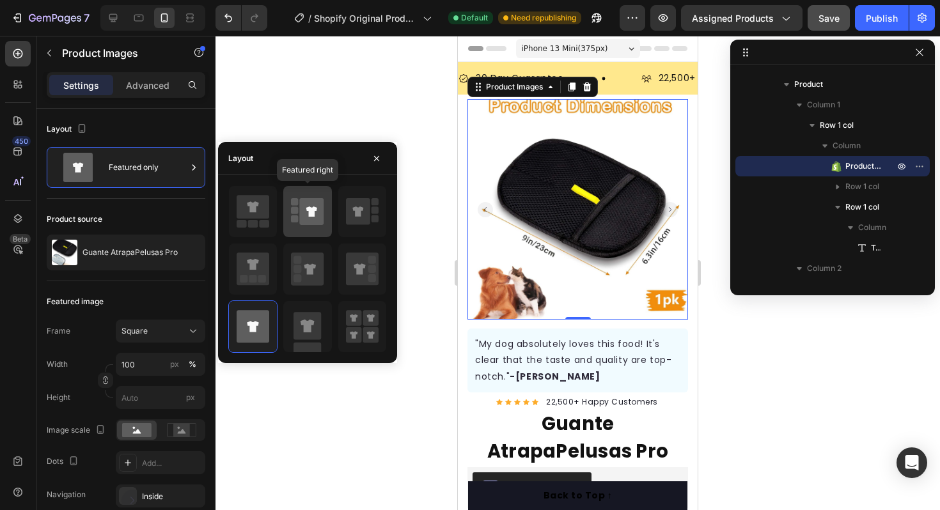
click at [318, 223] on icon at bounding box center [312, 211] width 24 height 27
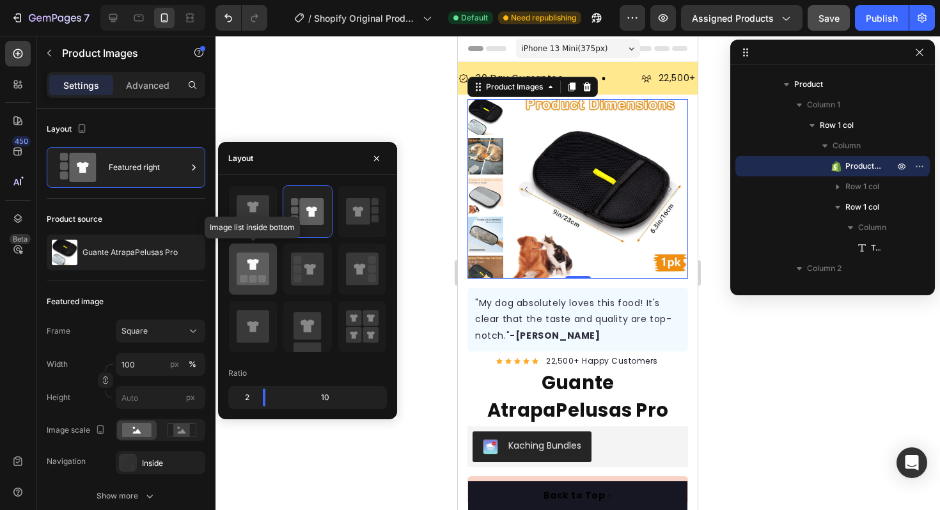
click at [266, 263] on icon at bounding box center [253, 269] width 33 height 33
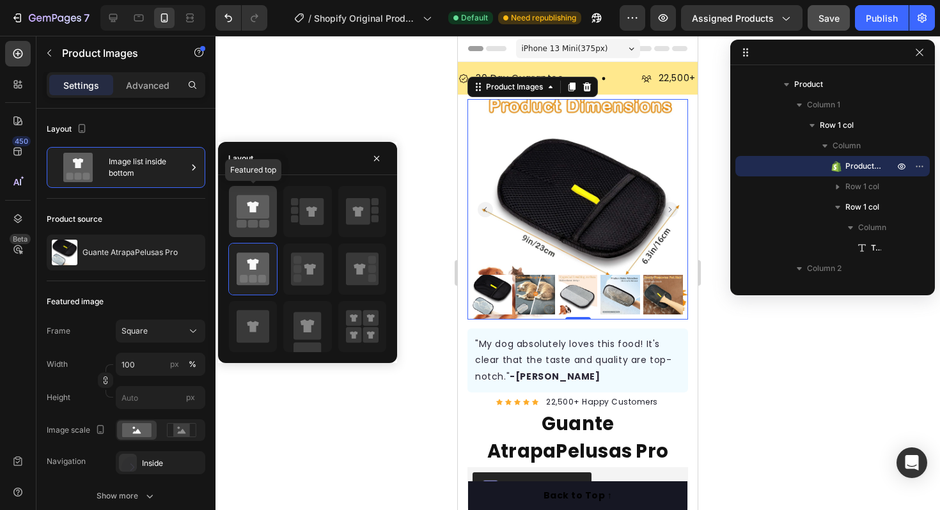
click at [260, 226] on rect at bounding box center [265, 224] width 10 height 8
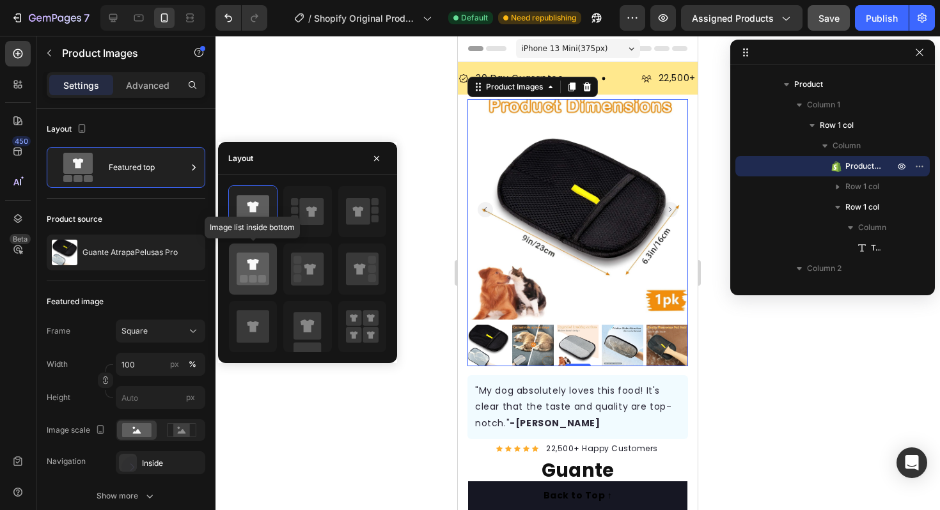
click at [271, 269] on div at bounding box center [253, 269] width 48 height 51
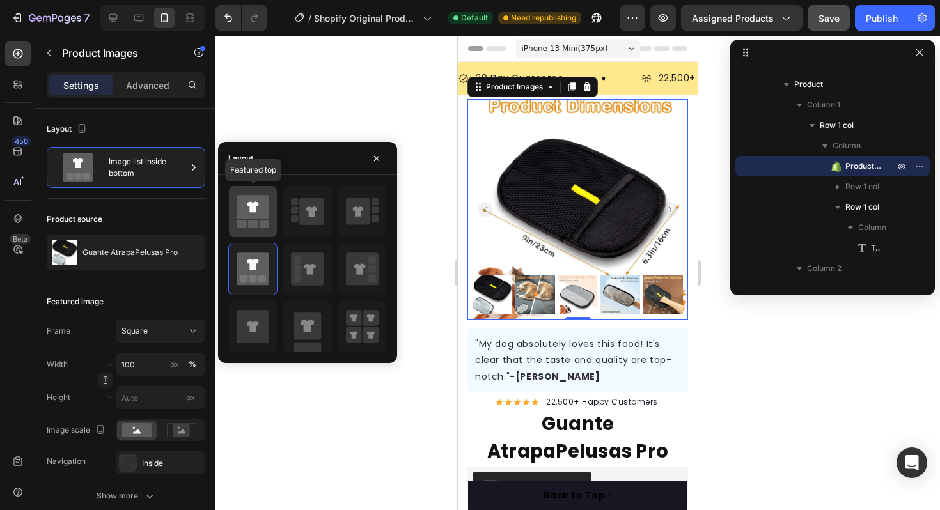
click at [256, 210] on icon at bounding box center [253, 207] width 33 height 24
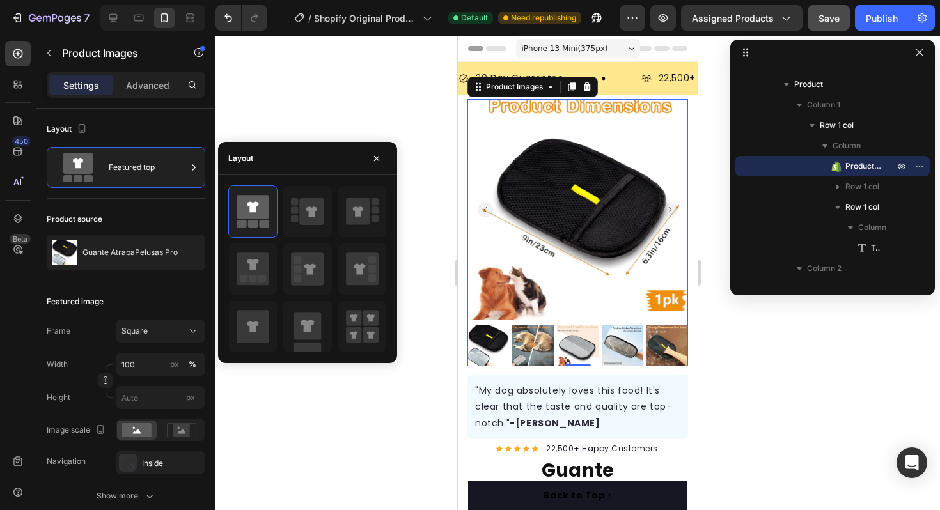
click at [316, 419] on div at bounding box center [578, 273] width 725 height 475
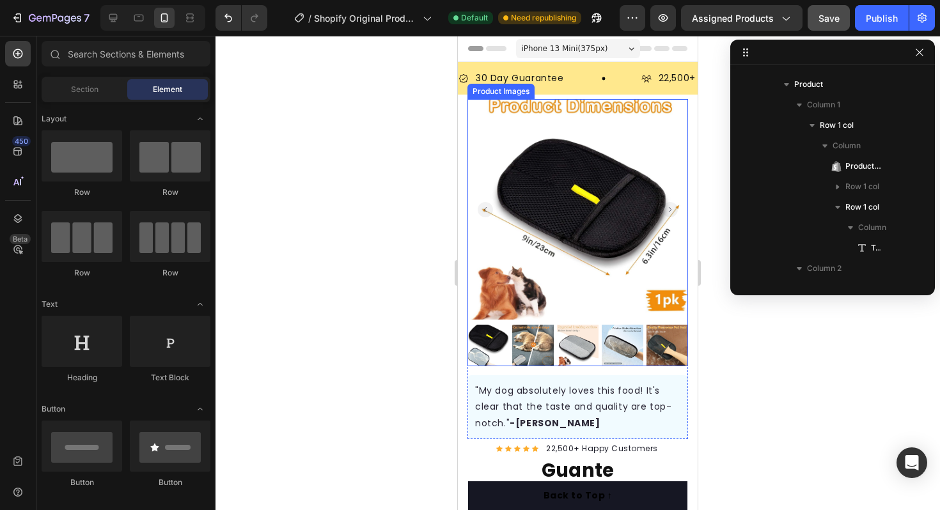
click at [592, 302] on img at bounding box center [578, 209] width 221 height 221
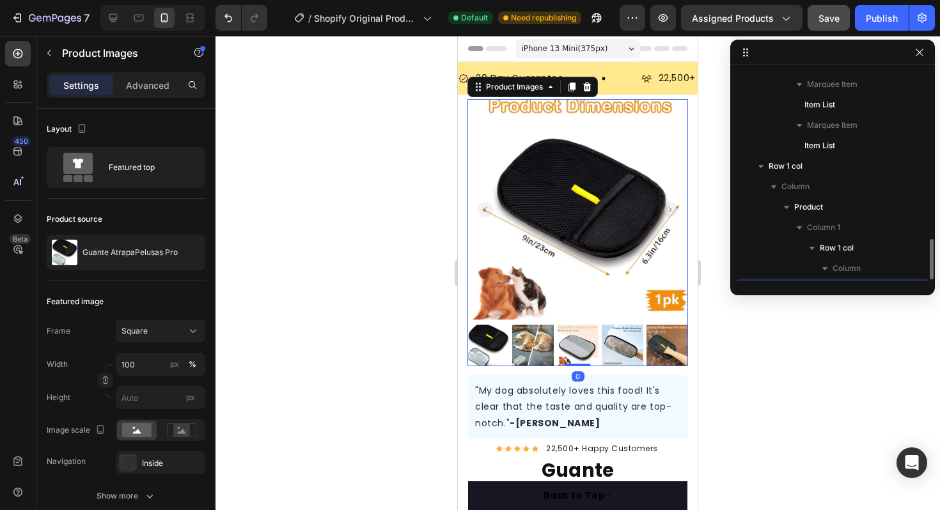
scroll to position [242, 0]
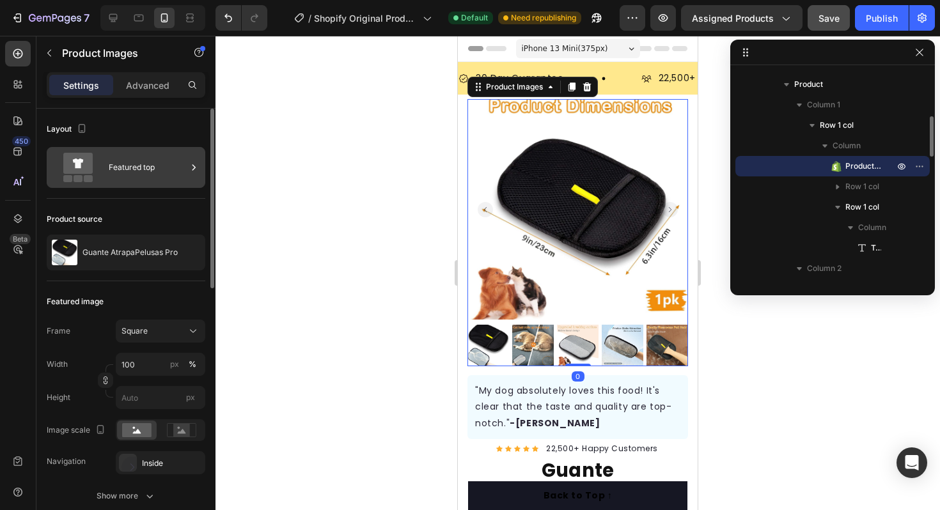
click at [172, 179] on div "Featured top" at bounding box center [148, 167] width 78 height 29
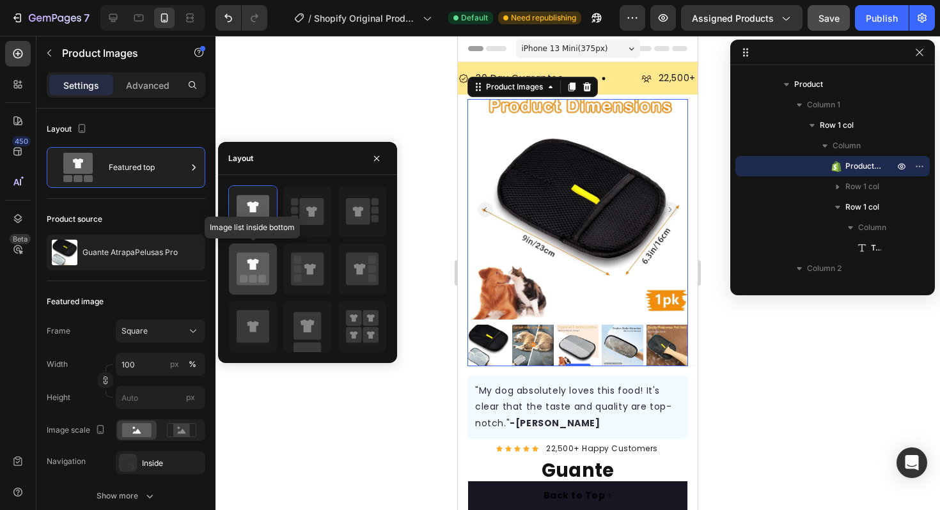
click at [260, 264] on icon at bounding box center [253, 269] width 33 height 33
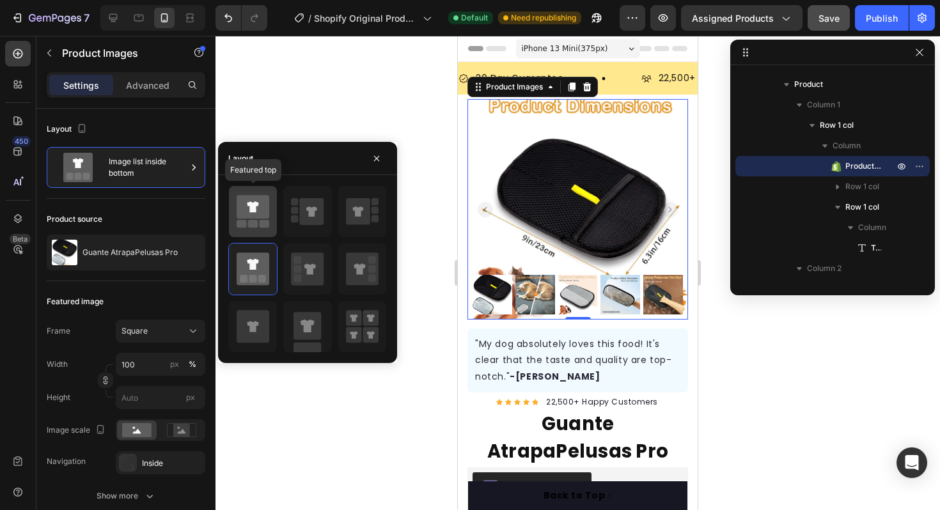
click at [257, 203] on icon at bounding box center [253, 207] width 12 height 11
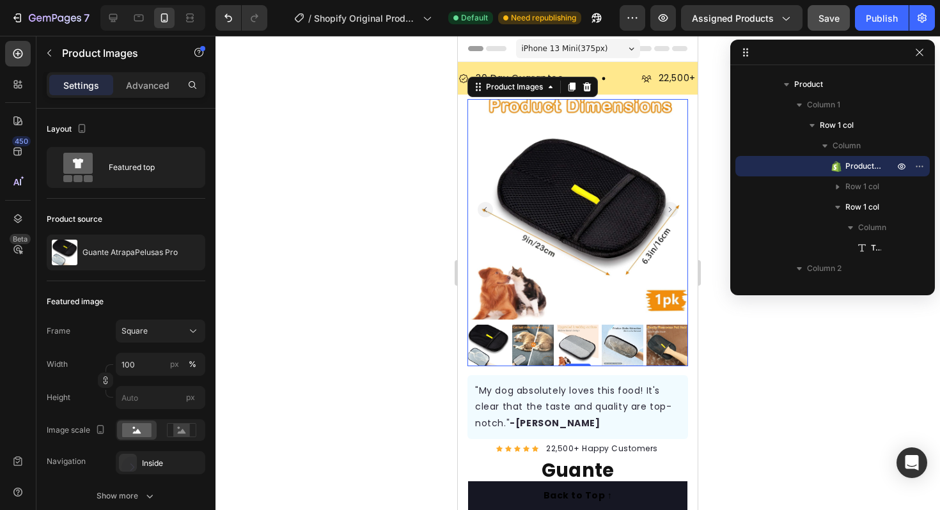
click at [344, 90] on div at bounding box center [578, 273] width 725 height 475
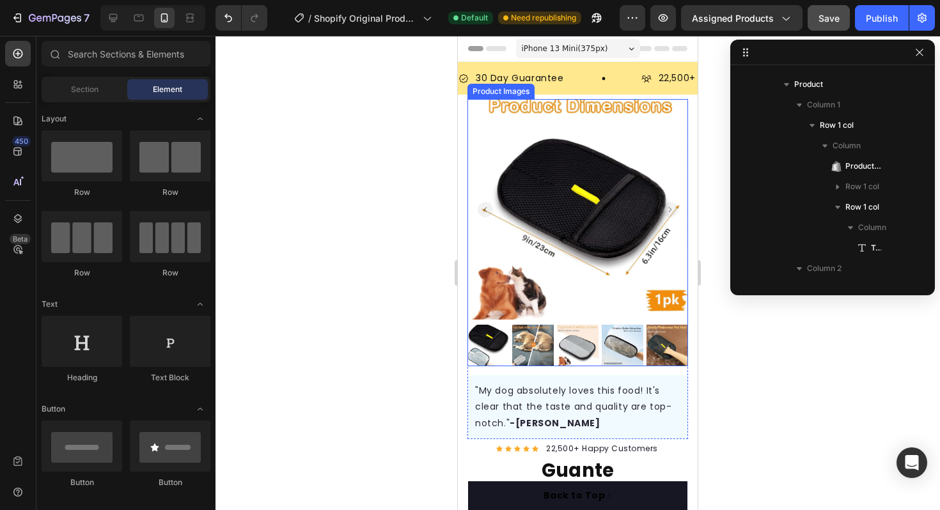
click at [565, 288] on img at bounding box center [578, 209] width 221 height 221
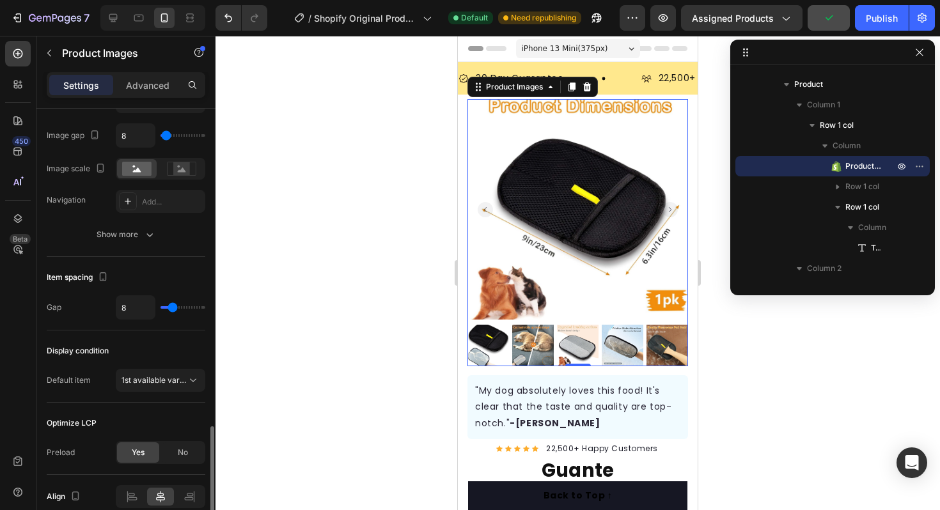
scroll to position [626, 0]
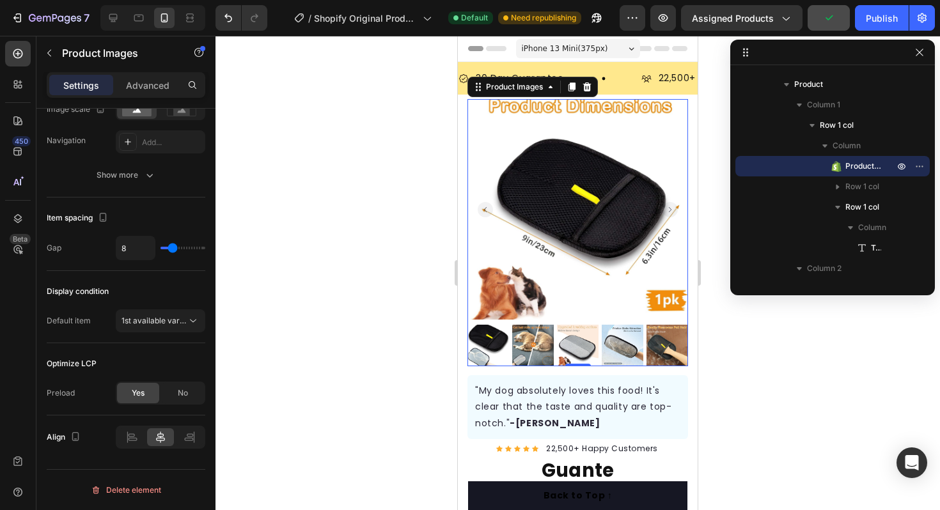
click at [380, 328] on div at bounding box center [578, 273] width 725 height 475
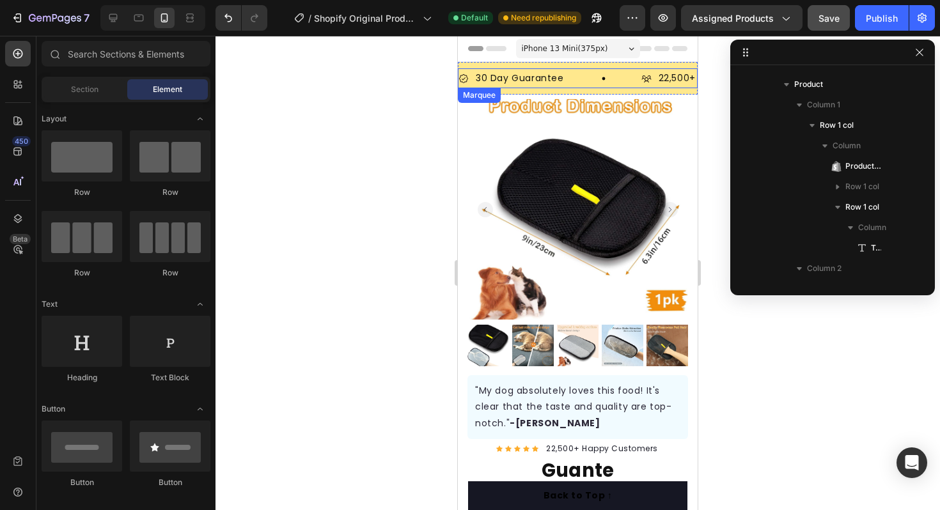
click at [569, 74] on div "30 Day Guarantee Item List" at bounding box center [550, 78] width 183 height 20
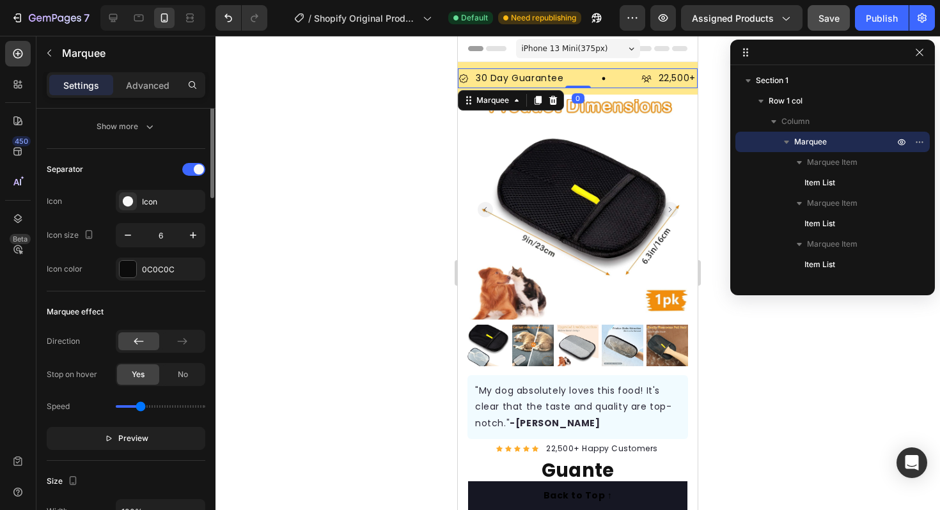
scroll to position [214, 0]
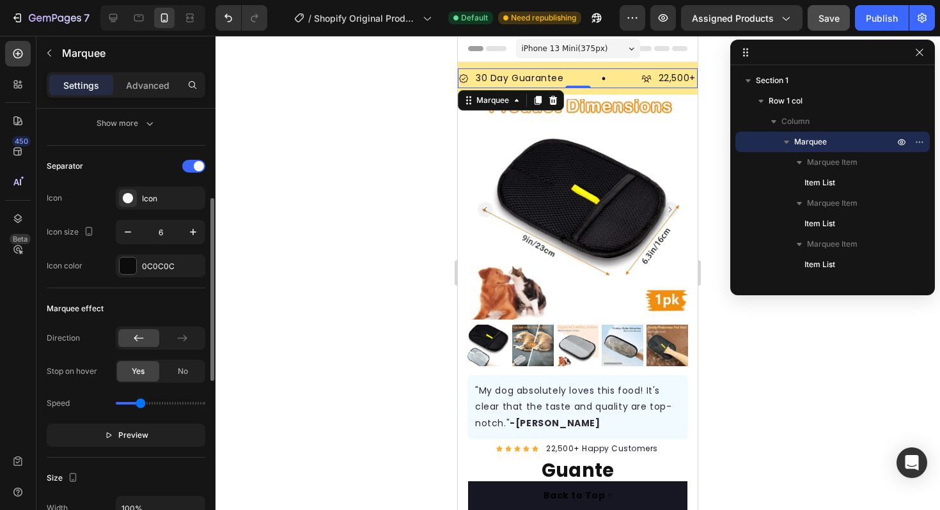
click at [167, 324] on div "Marquee effect Direction Stop on hover Yes No Speed Preview" at bounding box center [126, 374] width 159 height 170
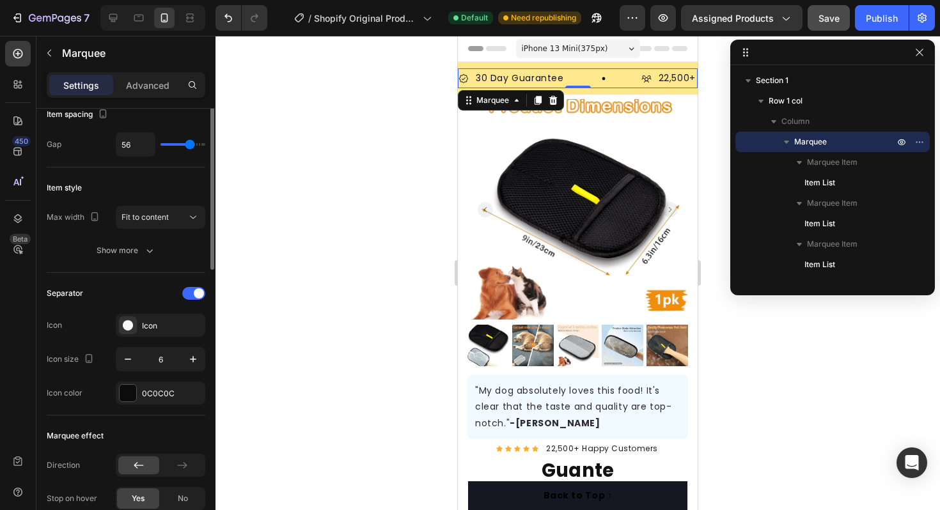
scroll to position [0, 0]
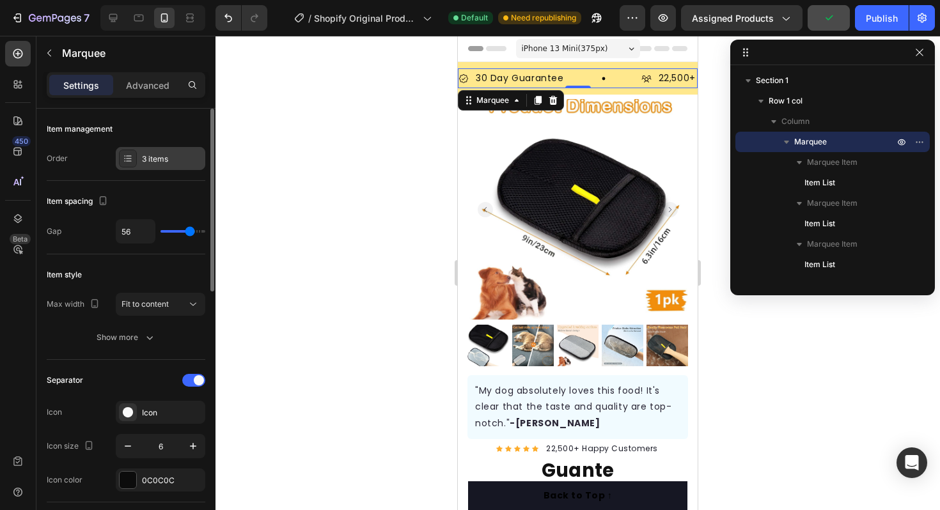
click at [159, 155] on div "3 items" at bounding box center [172, 160] width 60 height 12
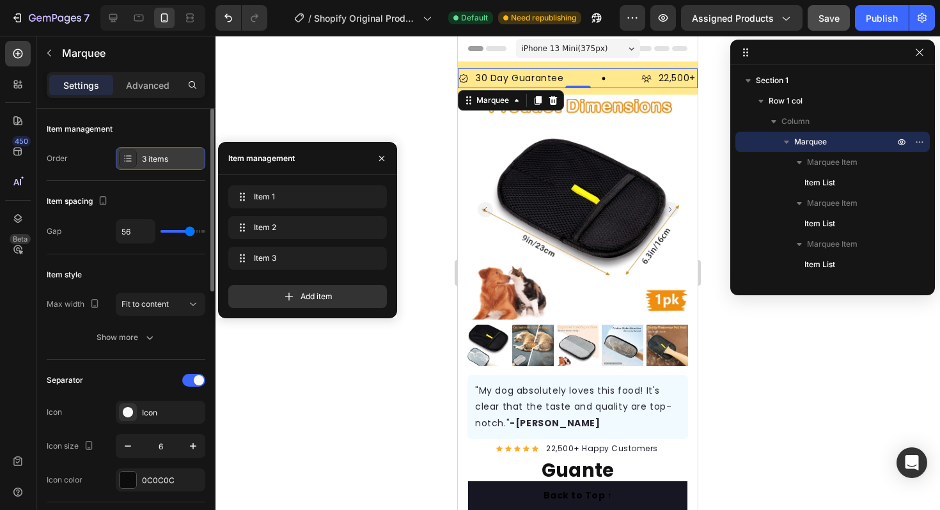
click at [159, 155] on div "3 items" at bounding box center [172, 160] width 60 height 12
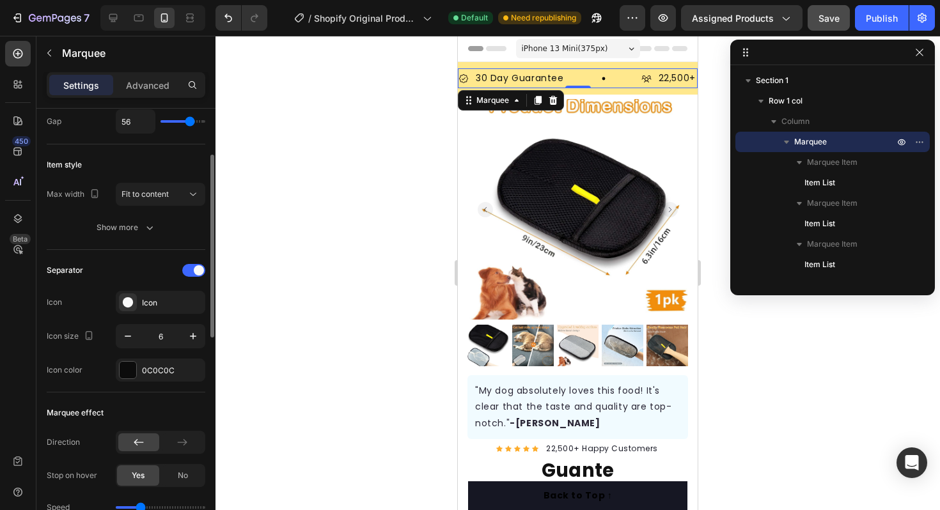
scroll to position [111, 0]
click at [544, 65] on div "30 Day Guarantee Item List 22,500+ Happy Customers Item List 700+ 5-Star Review…" at bounding box center [578, 78] width 240 height 33
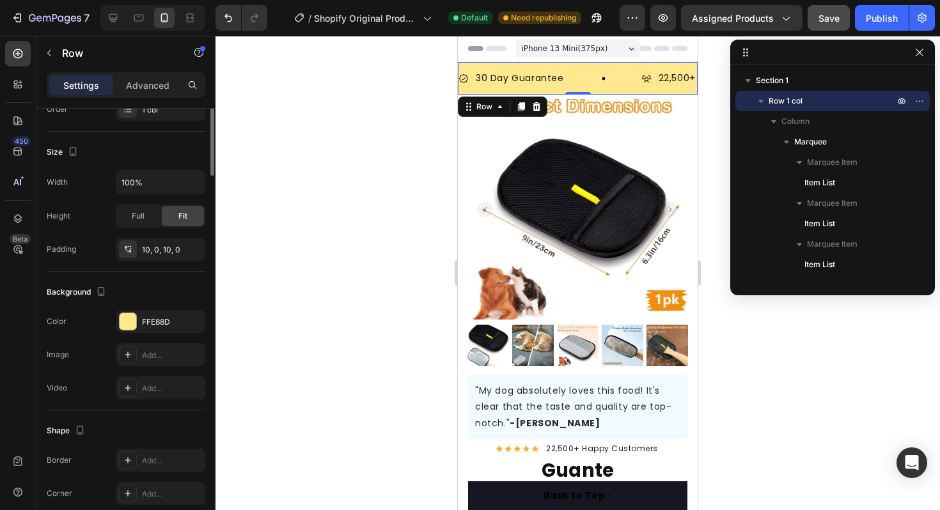
scroll to position [309, 0]
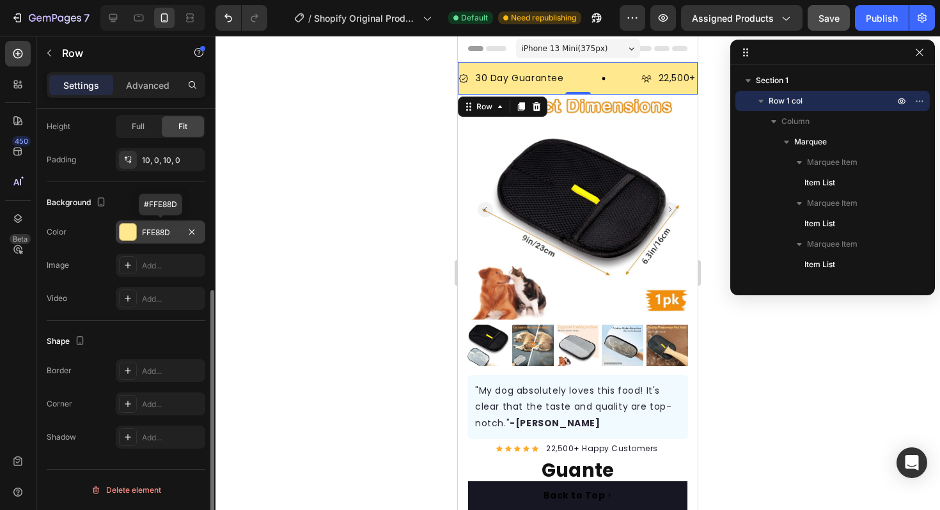
click at [163, 238] on div "FFE88D" at bounding box center [160, 233] width 37 height 12
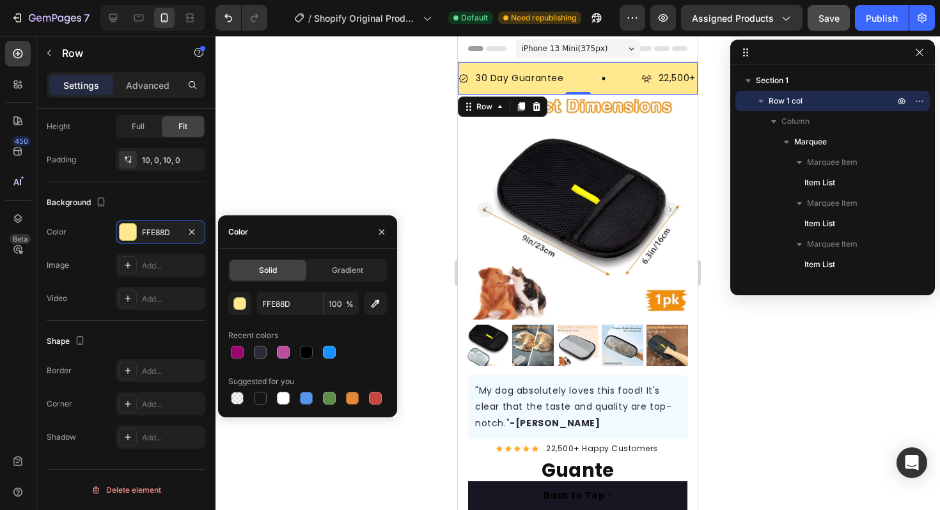
click at [267, 154] on div at bounding box center [578, 273] width 725 height 475
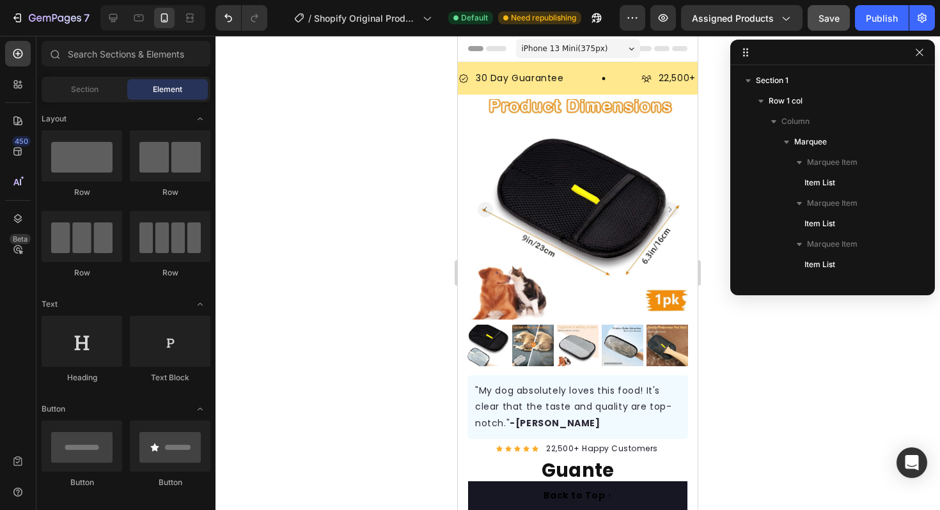
click at [831, 29] on button "Save" at bounding box center [829, 18] width 42 height 26
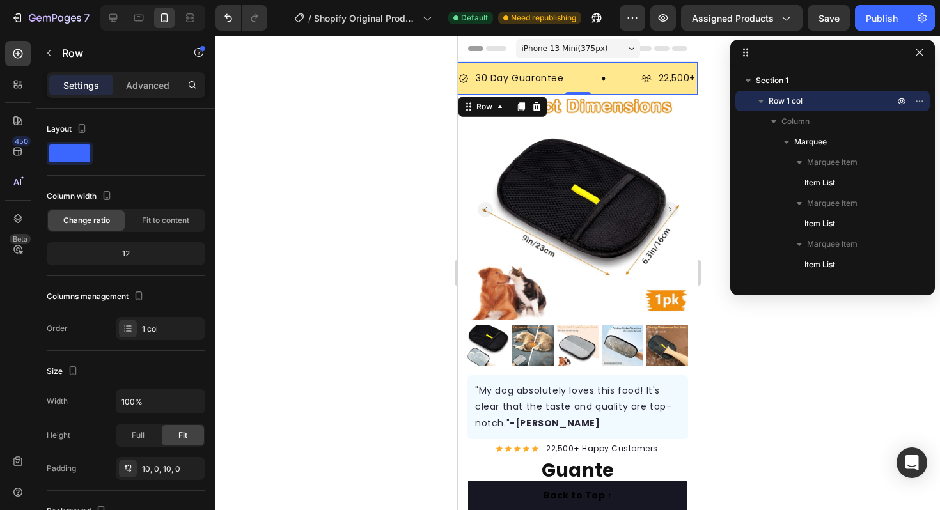
click at [286, 278] on div at bounding box center [578, 273] width 725 height 475
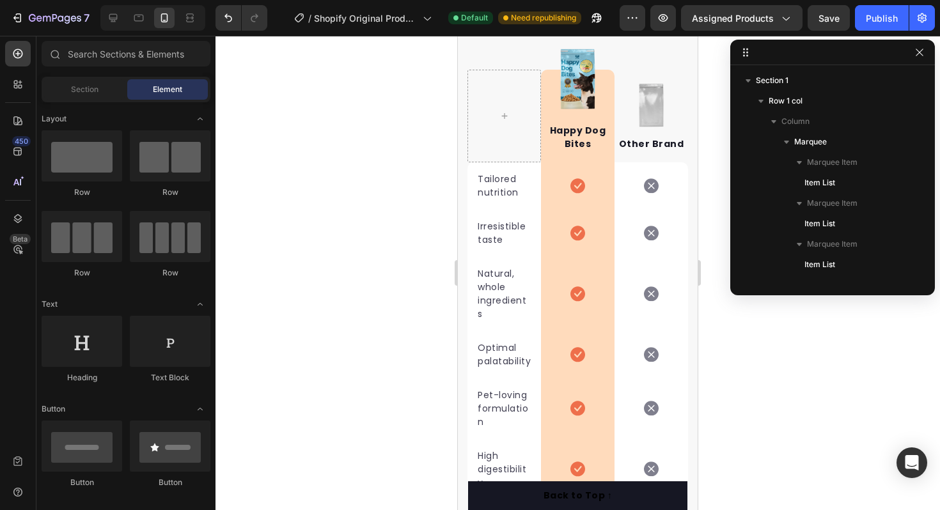
scroll to position [2996, 0]
